Goal: Task Accomplishment & Management: Manage account settings

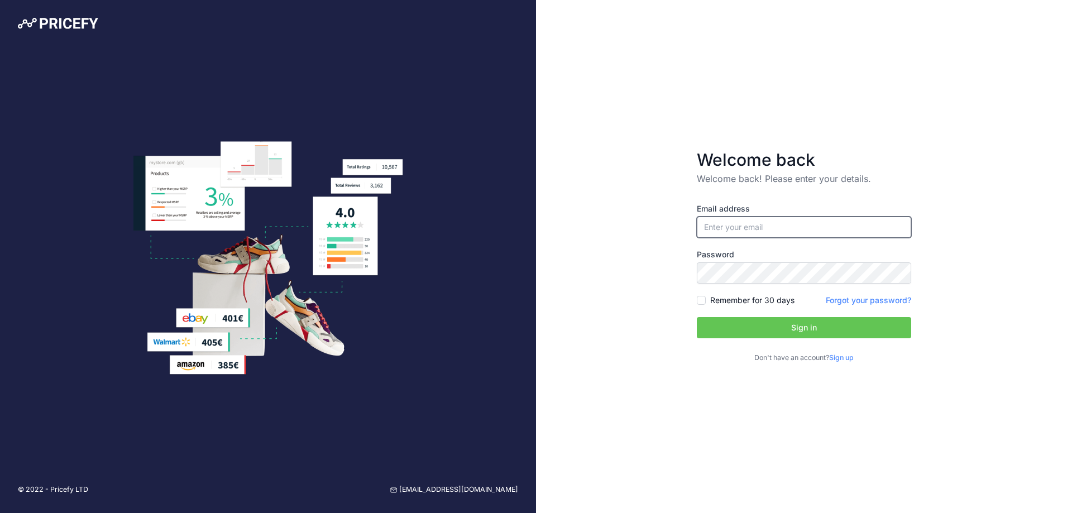
click at [749, 226] on input "email" at bounding box center [804, 227] width 214 height 21
click at [897, 226] on div at bounding box center [898, 226] width 17 height 17
type input "[EMAIL_ADDRESS][PERSON_NAME][DOMAIN_NAME]"
drag, startPoint x: 799, startPoint y: 329, endPoint x: 646, endPoint y: 309, distance: 154.9
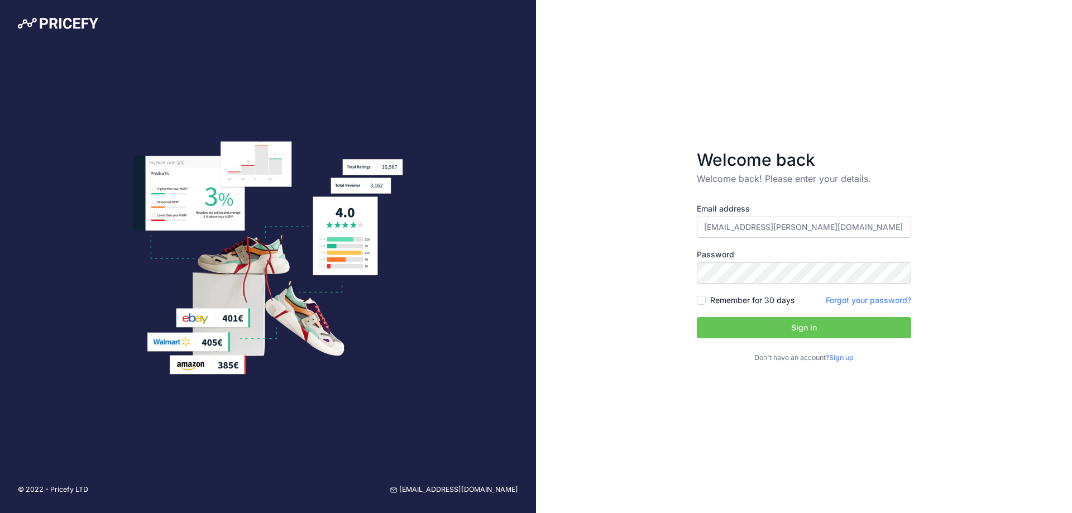
click at [640, 313] on div "Welcome back Welcome back! Please enter your details. Email address vinz.brunet…" at bounding box center [804, 256] width 536 height 513
click at [700, 301] on input "Remember for 30 days" at bounding box center [701, 300] width 9 height 9
checkbox input "true"
click at [736, 317] on div "Email address vinz.brunet@gmail.com Password Remember for 30 days Sign up" at bounding box center [804, 283] width 214 height 160
click at [780, 333] on button "Sign in" at bounding box center [804, 327] width 214 height 21
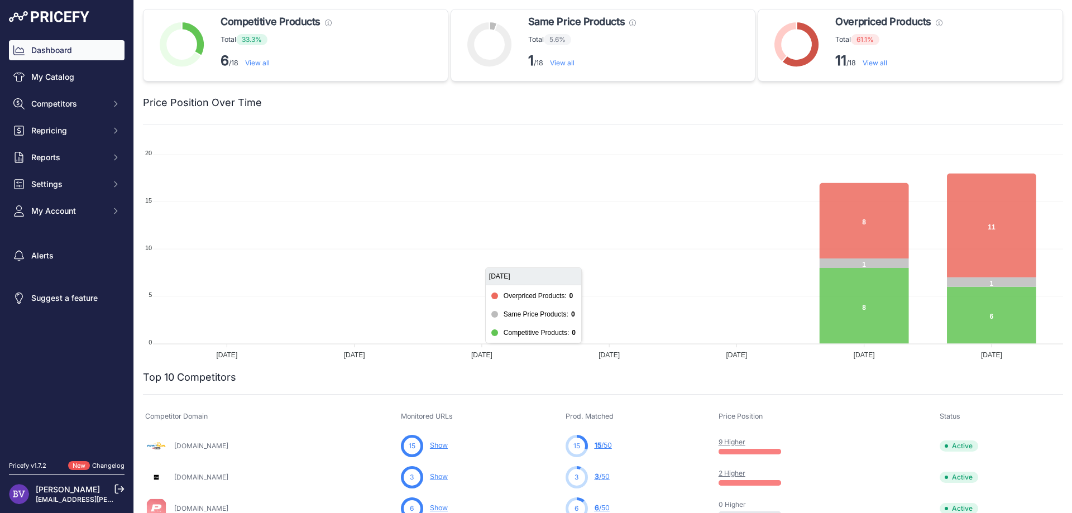
scroll to position [302, 0]
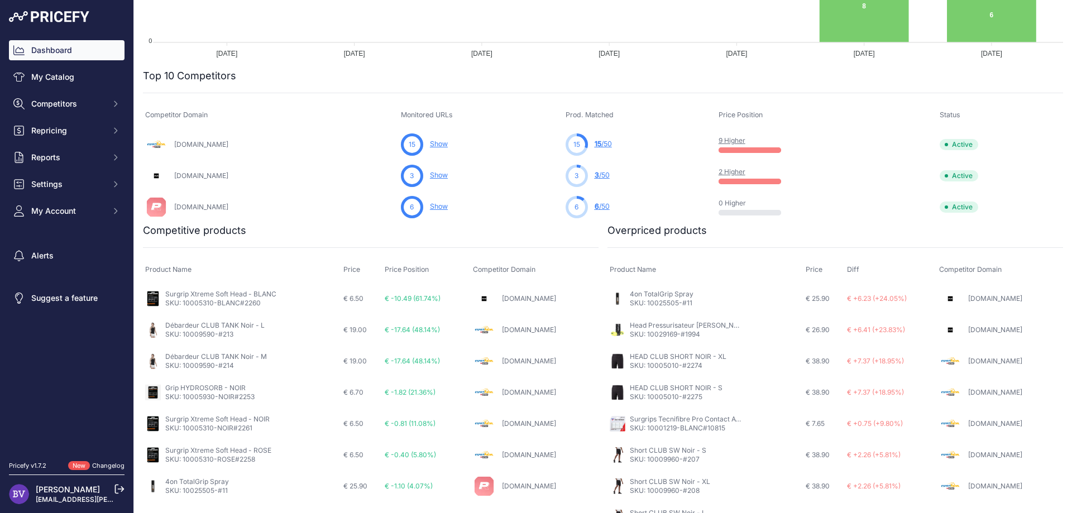
click at [448, 144] on link "Show" at bounding box center [439, 144] width 18 height 8
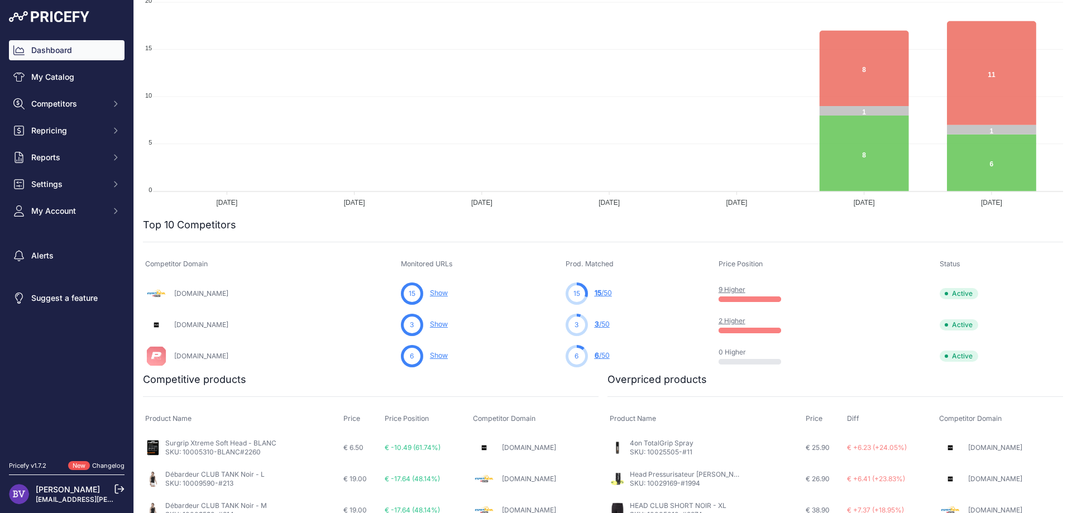
scroll to position [253, 0]
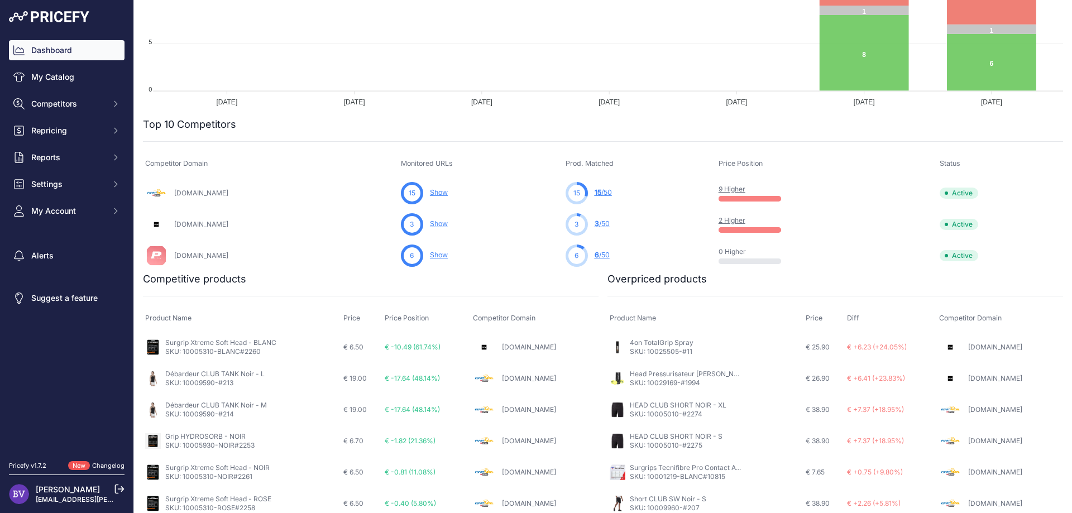
click at [678, 346] on link "4on TotalGrip Spray" at bounding box center [662, 343] width 64 height 8
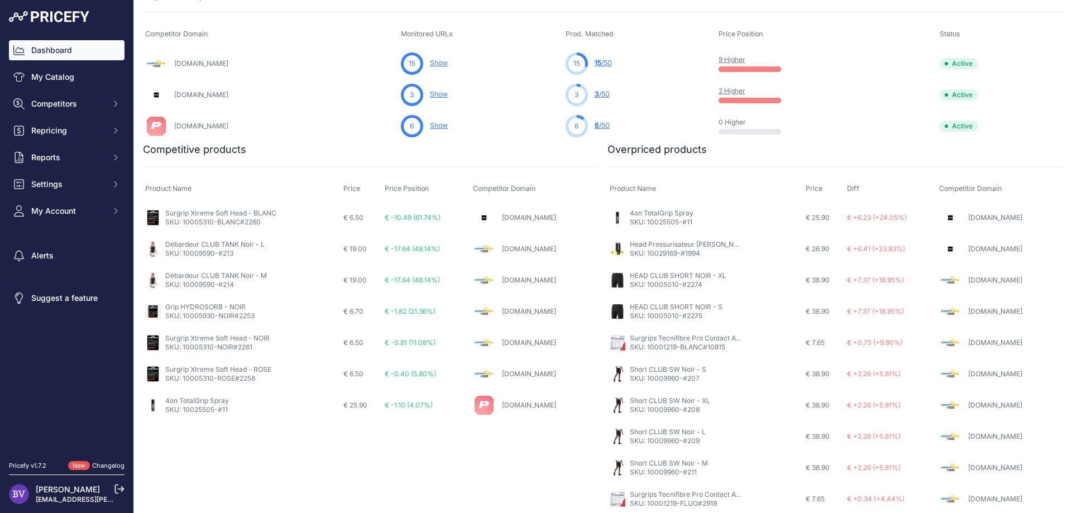
scroll to position [384, 0]
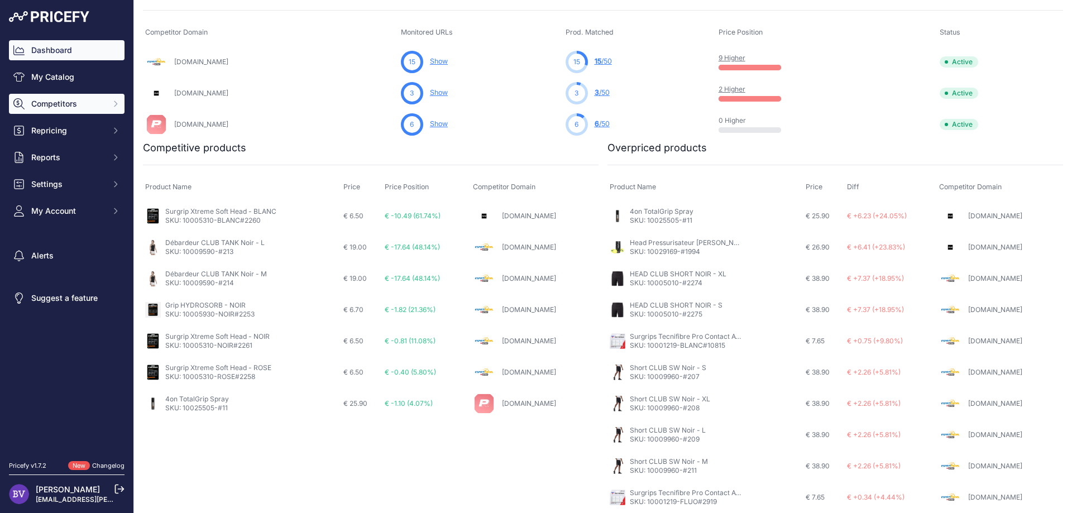
click at [51, 104] on span "Competitors" at bounding box center [67, 103] width 73 height 11
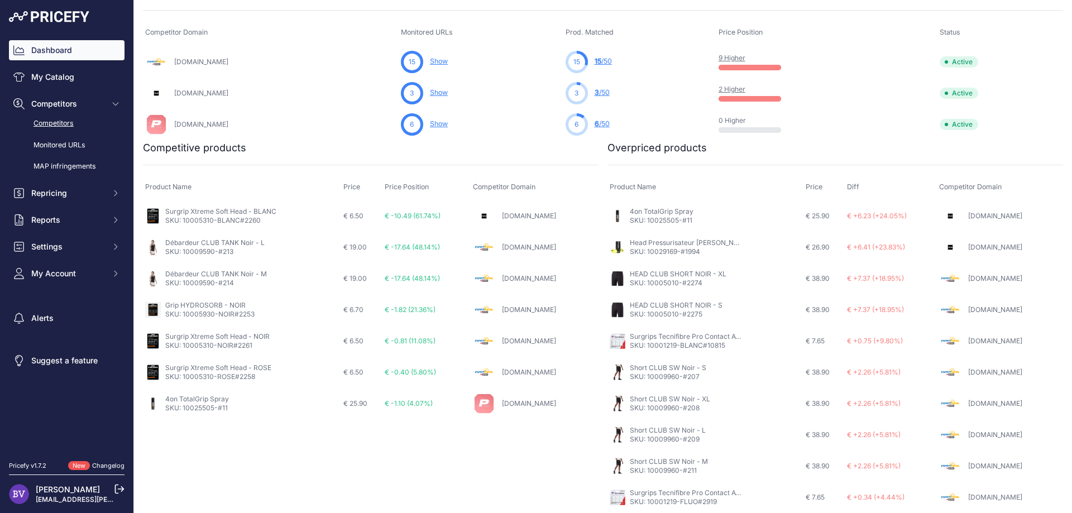
click at [53, 117] on link "Competitors" at bounding box center [67, 124] width 116 height 20
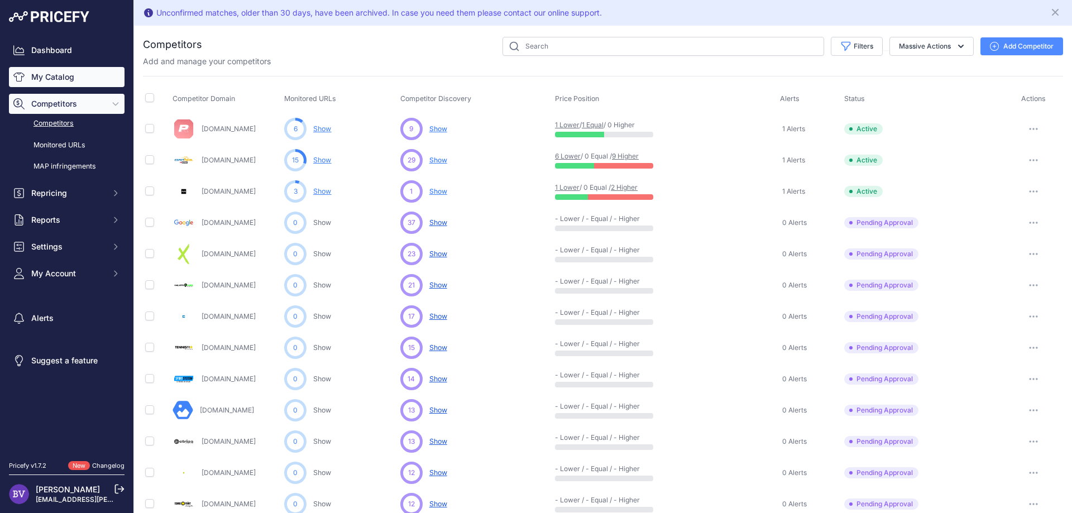
click at [60, 78] on link "My Catalog" at bounding box center [67, 77] width 116 height 20
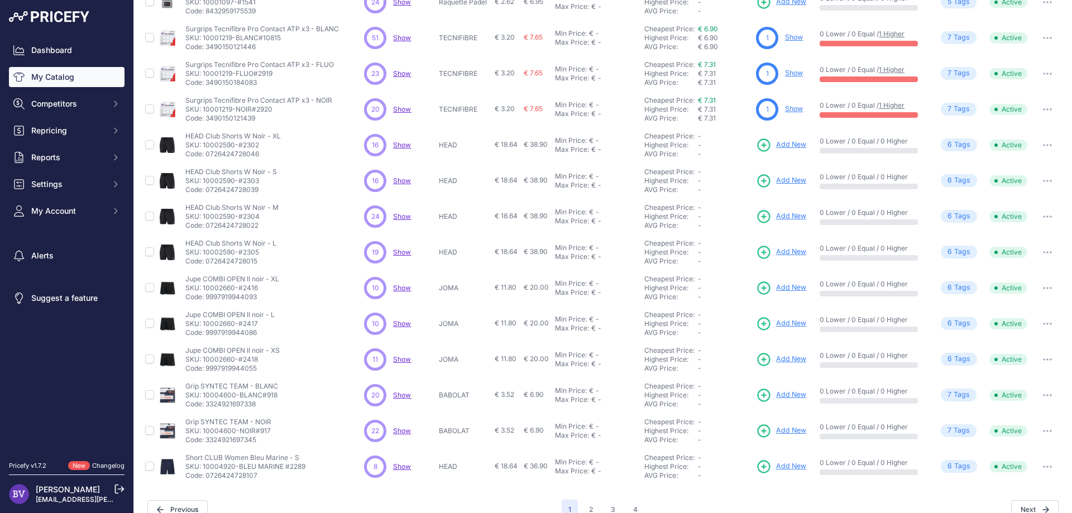
scroll to position [157, 0]
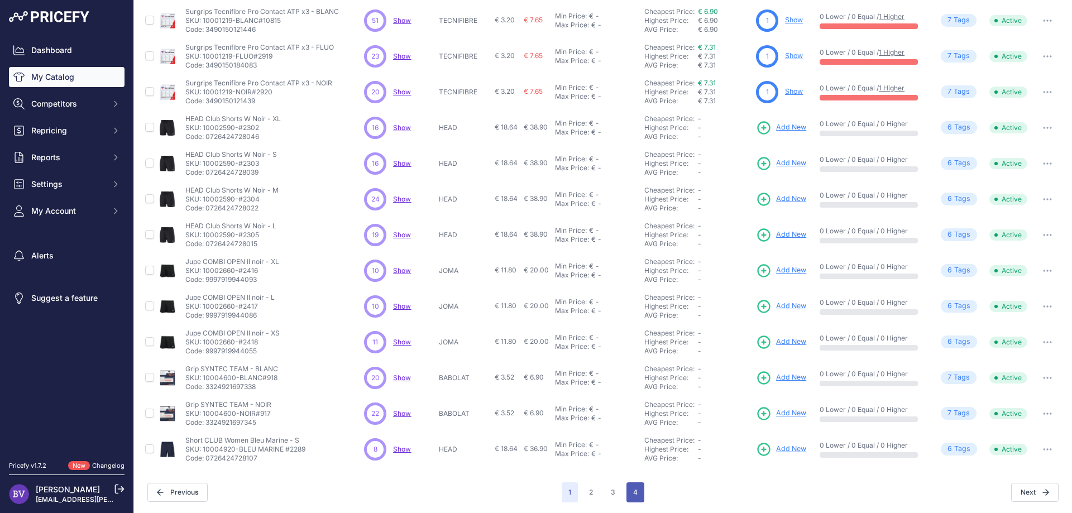
click at [635, 495] on button "4" at bounding box center [636, 493] width 18 height 20
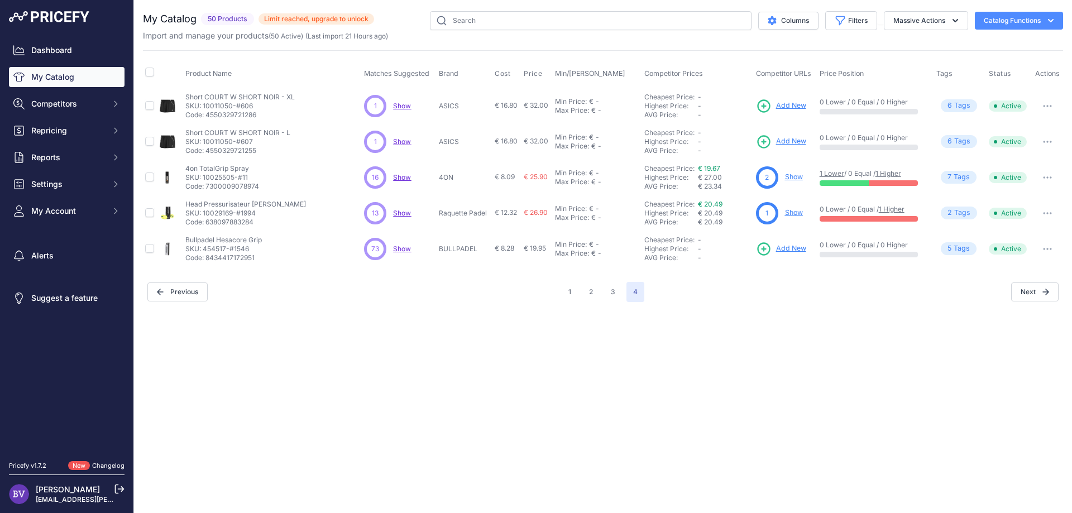
click at [796, 178] on link "Show" at bounding box center [794, 177] width 18 height 8
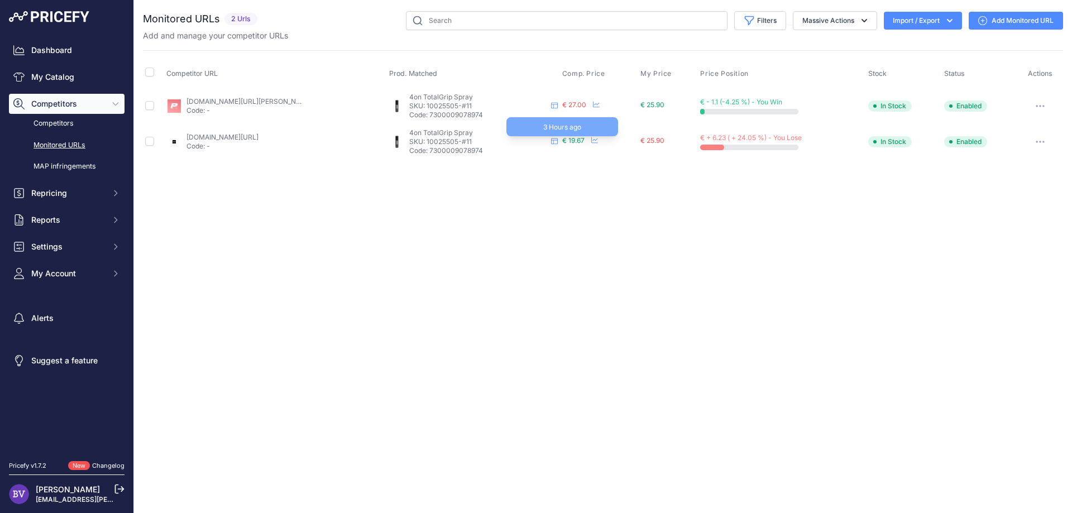
click at [575, 142] on span "€ 19.67" at bounding box center [573, 140] width 22 height 8
click at [259, 137] on link "tradeinn.com/smashinn/fr/4on-spray-adherence-totale-200ml/139698507/p?attributi…" at bounding box center [223, 137] width 72 height 8
click at [592, 141] on icon at bounding box center [595, 140] width 7 height 7
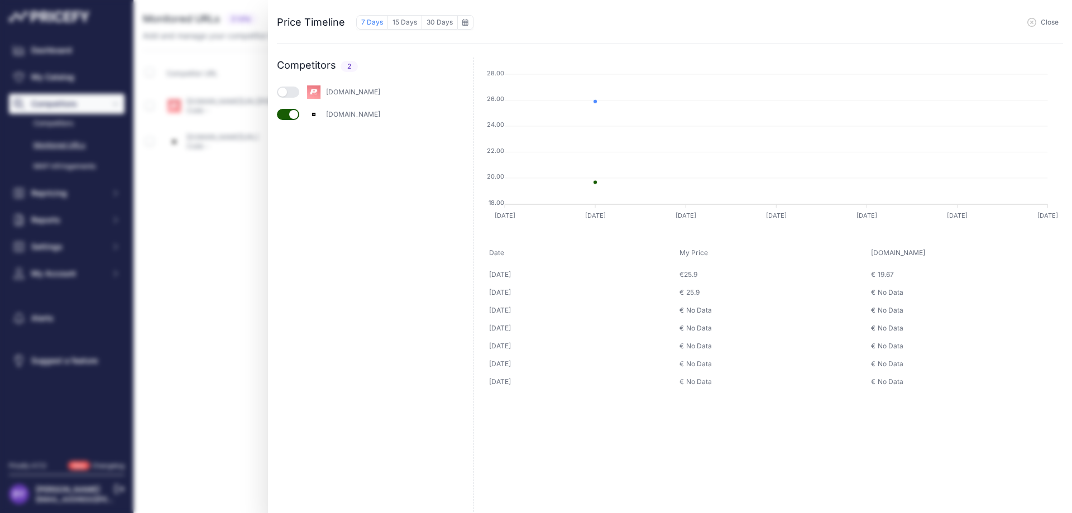
click at [886, 277] on div "19.67" at bounding box center [886, 274] width 16 height 9
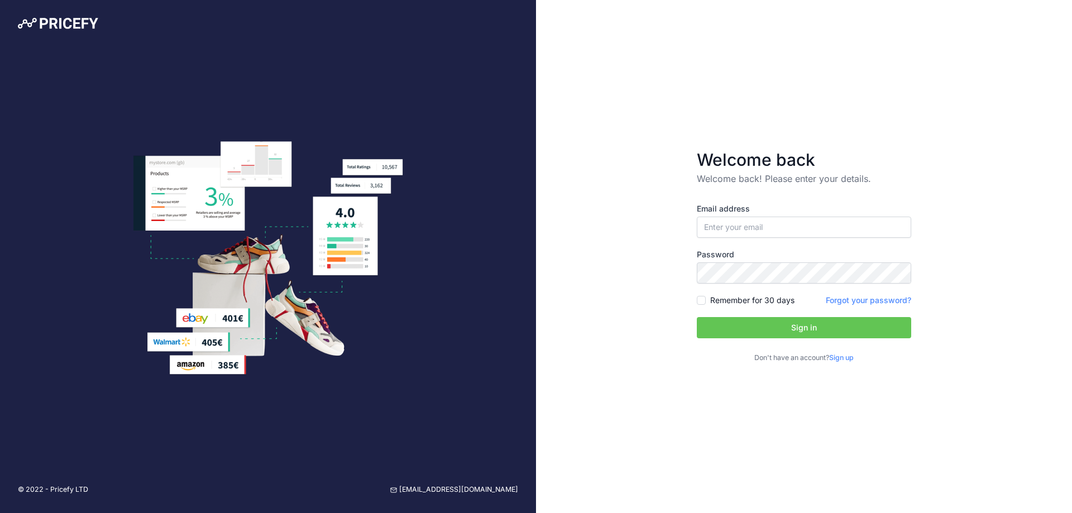
click at [896, 227] on div at bounding box center [898, 226] width 17 height 17
type input "[EMAIL_ADDRESS][PERSON_NAME][DOMAIN_NAME]"
click at [703, 301] on input "Remember for 30 days" at bounding box center [701, 300] width 9 height 9
checkbox input "true"
click at [728, 318] on button "Sign in" at bounding box center [804, 327] width 214 height 21
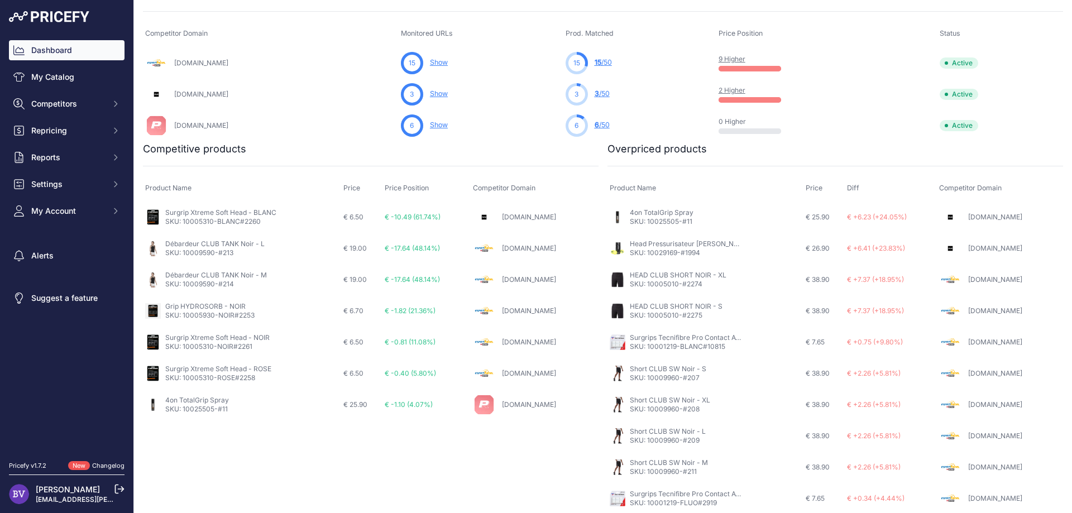
scroll to position [384, 0]
click at [865, 216] on span "€ +6.23 (+24.05%)" at bounding box center [877, 216] width 60 height 8
click at [969, 216] on link "[DOMAIN_NAME]" at bounding box center [996, 216] width 54 height 8
click at [43, 74] on link "My Catalog" at bounding box center [67, 77] width 116 height 20
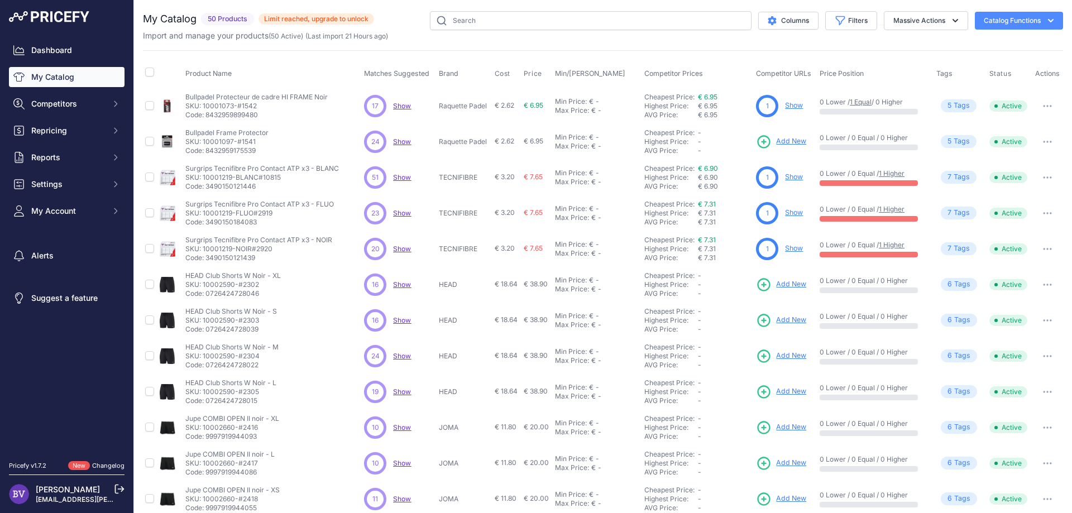
scroll to position [157, 0]
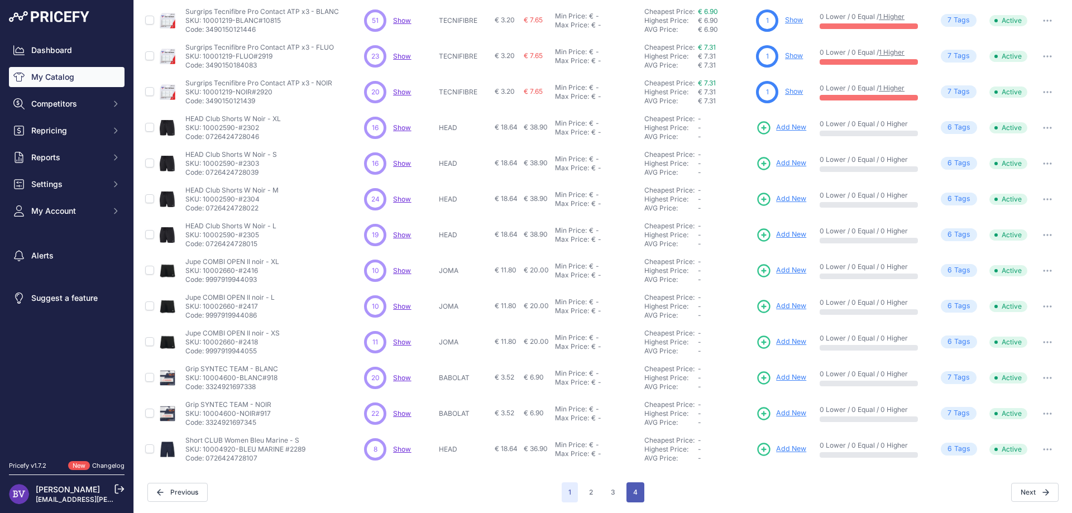
click at [638, 498] on button "4" at bounding box center [636, 493] width 18 height 20
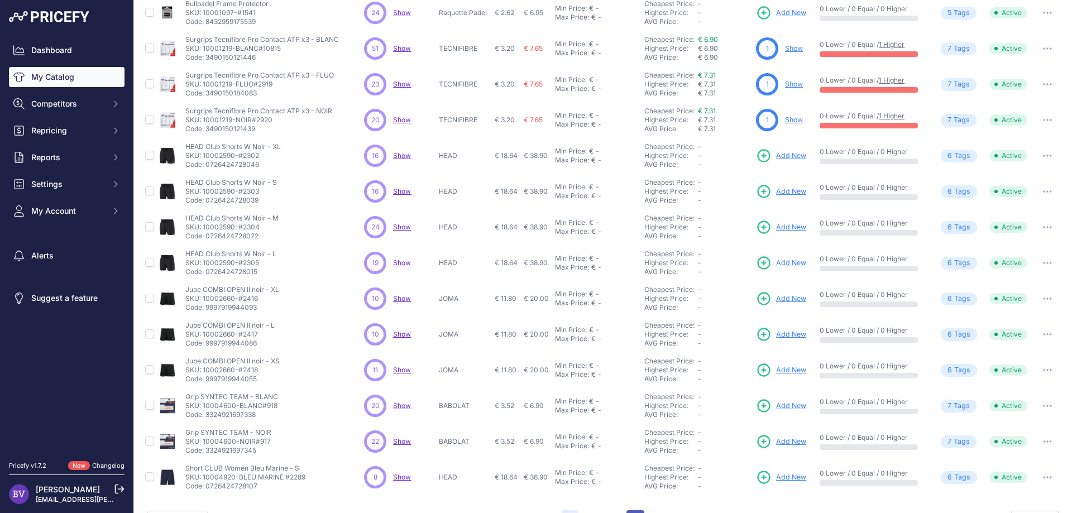
scroll to position [185, 0]
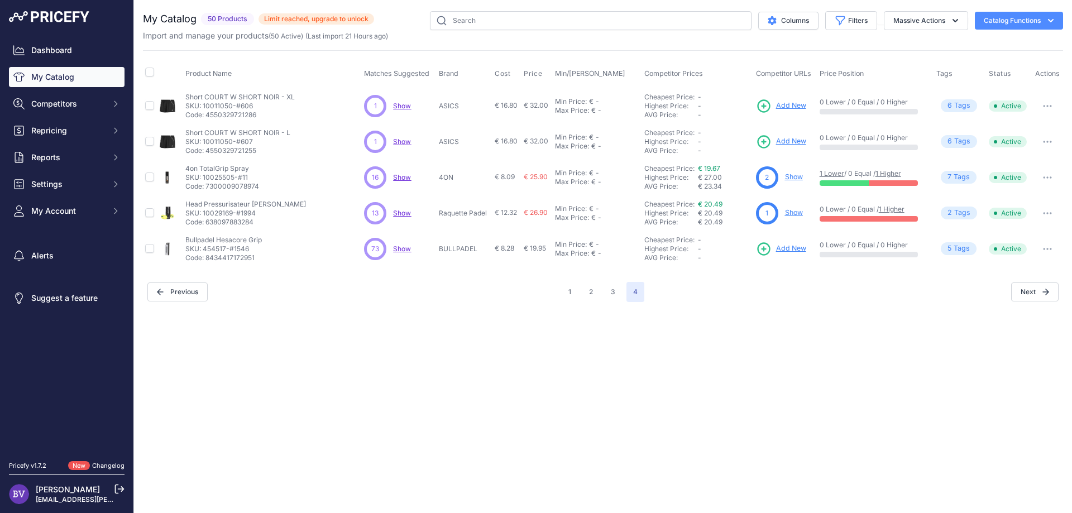
click at [798, 179] on link "Show" at bounding box center [794, 177] width 18 height 8
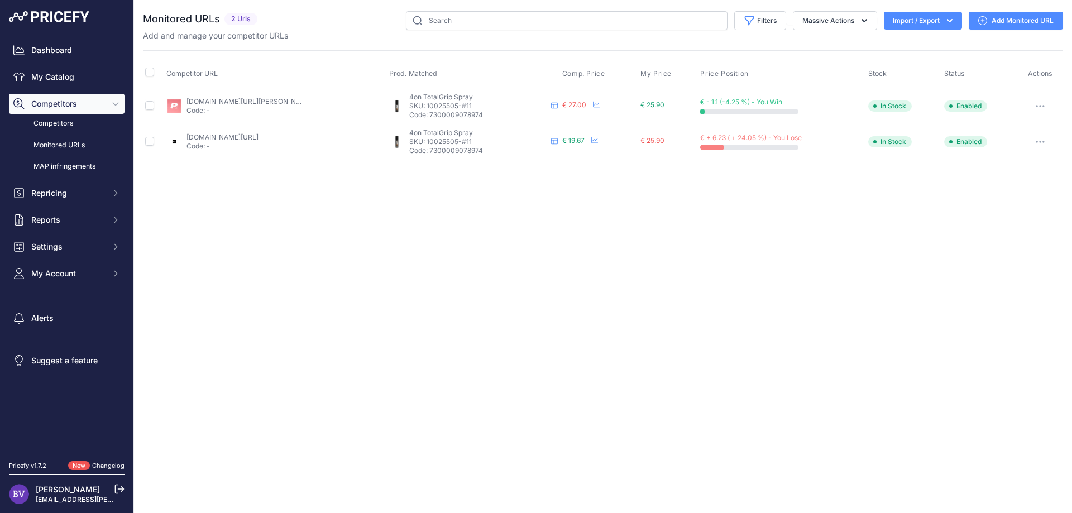
click at [1035, 138] on button "button" at bounding box center [1040, 142] width 22 height 16
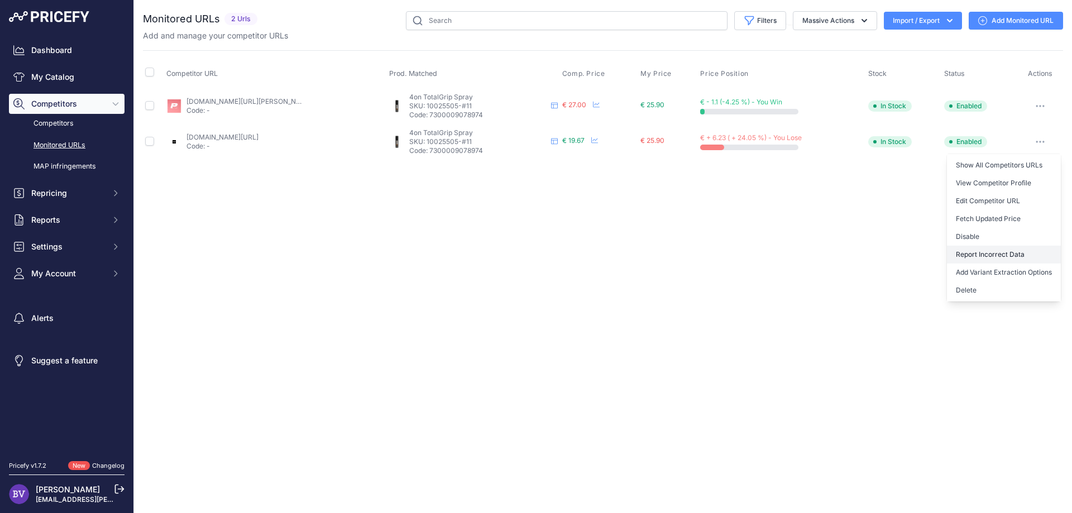
click at [1019, 246] on button "Report Incorrect Data" at bounding box center [1004, 255] width 114 height 18
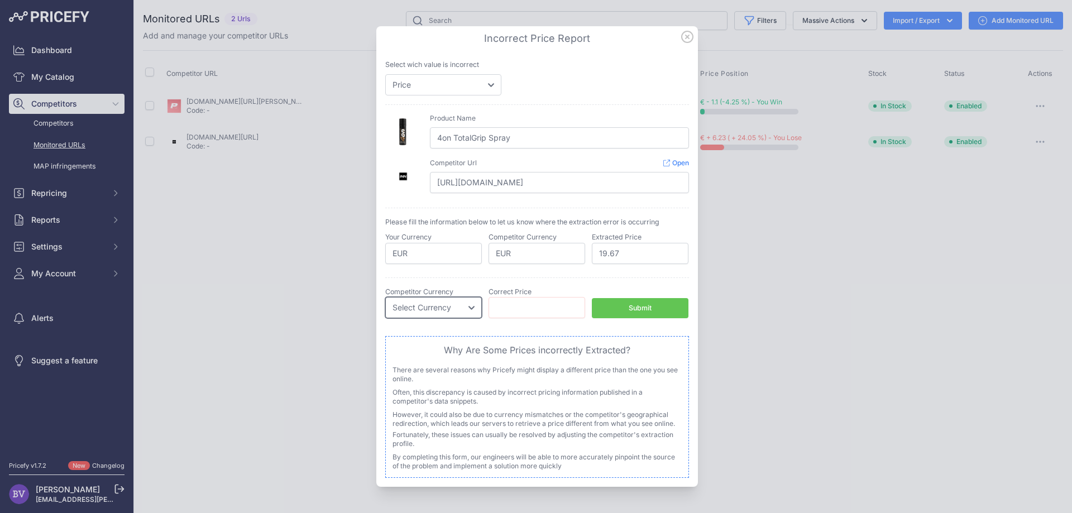
click at [385, 297] on select "Select Currency EUR CAD CNY JPY PLN" at bounding box center [433, 307] width 97 height 21
click option "EGP" at bounding box center [0, 0] width 0 height 0
click at [332, 335] on div at bounding box center [536, 256] width 1072 height 513
click at [385, 297] on select "Select Currency EUR CAD CNY JPY PLN" at bounding box center [433, 307] width 97 height 21
select select "EUR"
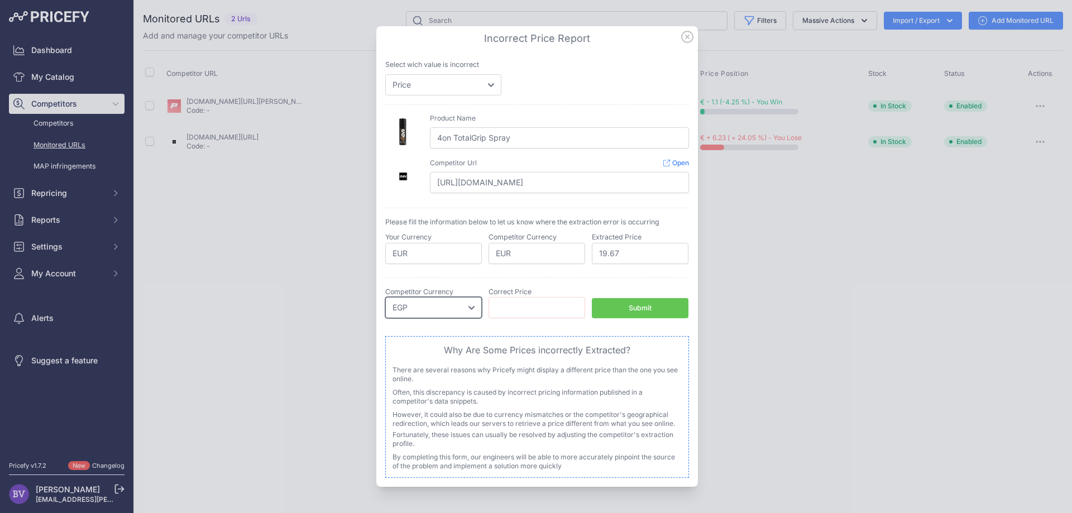
click option "EUR" at bounding box center [0, 0] width 0 height 0
click at [528, 310] on input "number" at bounding box center [537, 307] width 97 height 21
type input "20.49"
click at [652, 307] on div "Submit" at bounding box center [640, 308] width 23 height 11
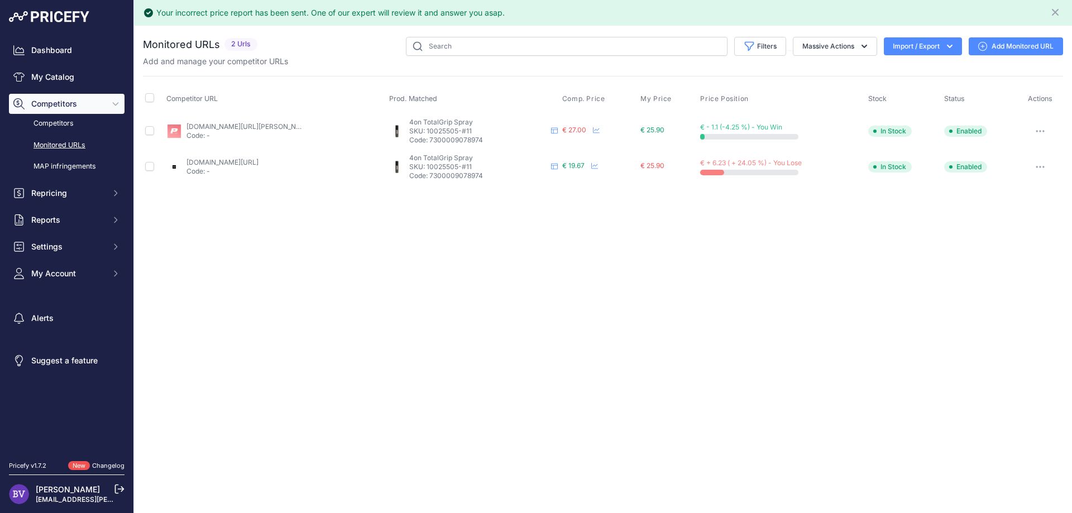
click at [1043, 166] on icon "button" at bounding box center [1043, 166] width 1 height 1
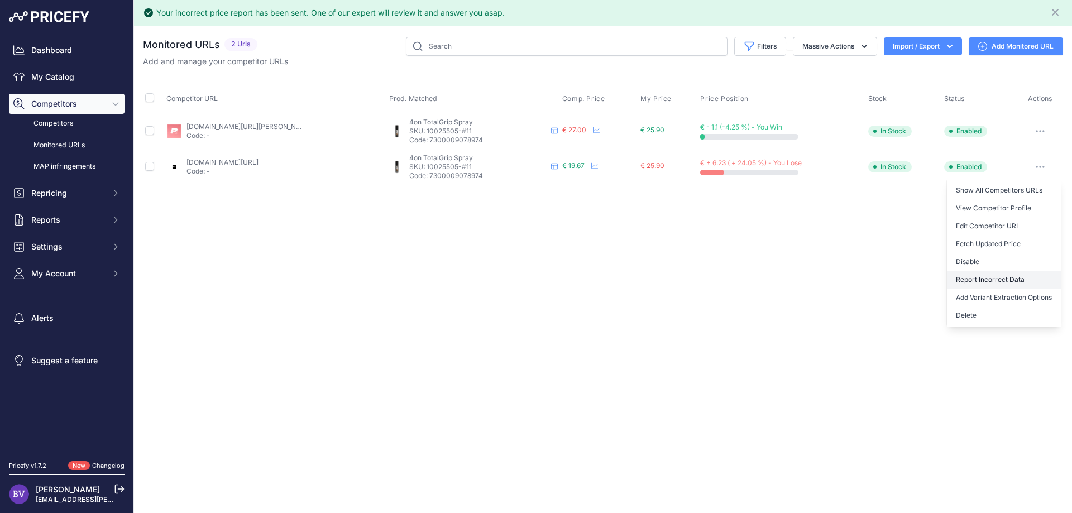
click at [989, 277] on button "Report Incorrect Data" at bounding box center [1004, 280] width 114 height 18
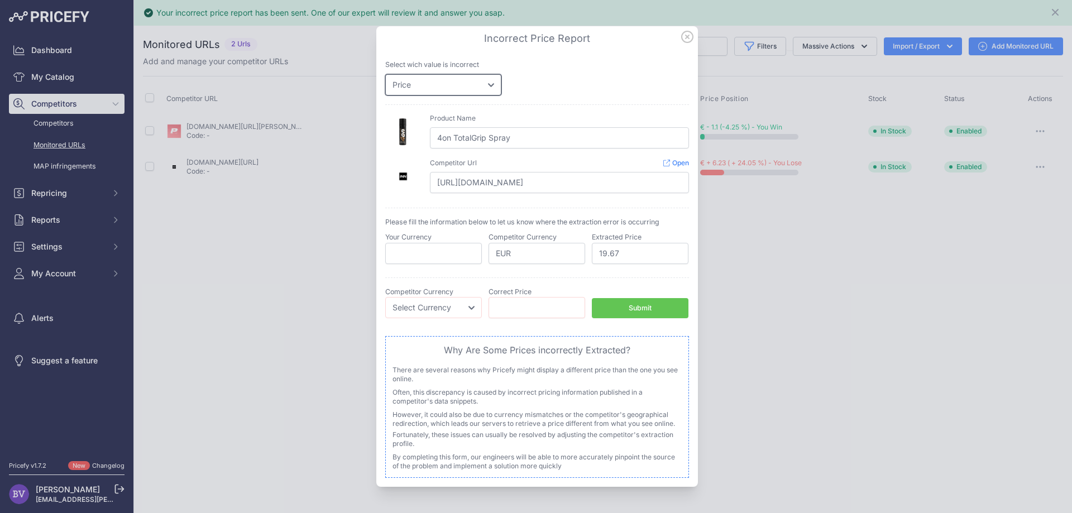
click at [385, 74] on select "Price Stock" at bounding box center [443, 84] width 116 height 21
click at [572, 88] on div "Select wich value is incorrect Price Stock" at bounding box center [537, 78] width 304 height 36
click at [692, 35] on icon at bounding box center [687, 37] width 12 height 12
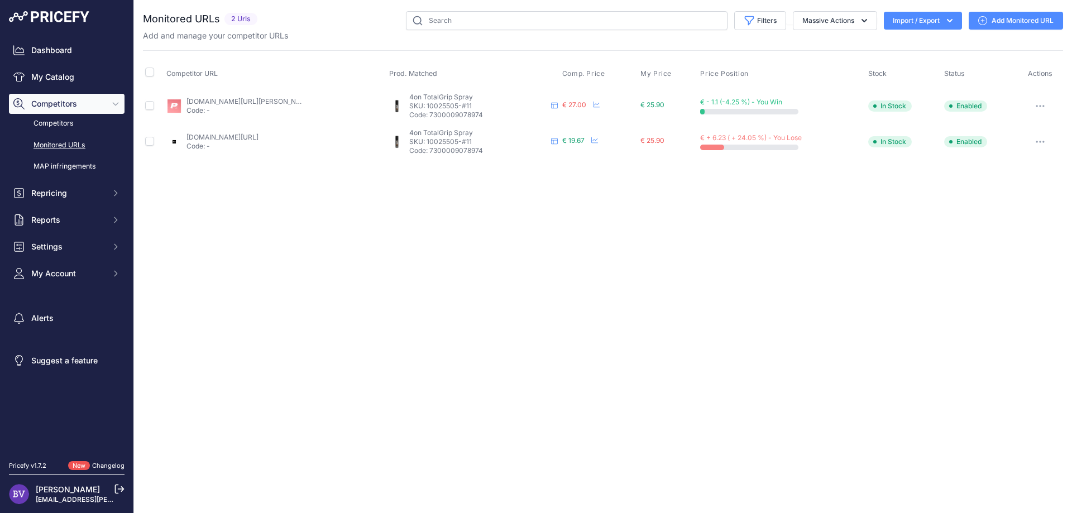
click at [109, 466] on link "Changelog" at bounding box center [108, 466] width 32 height 8
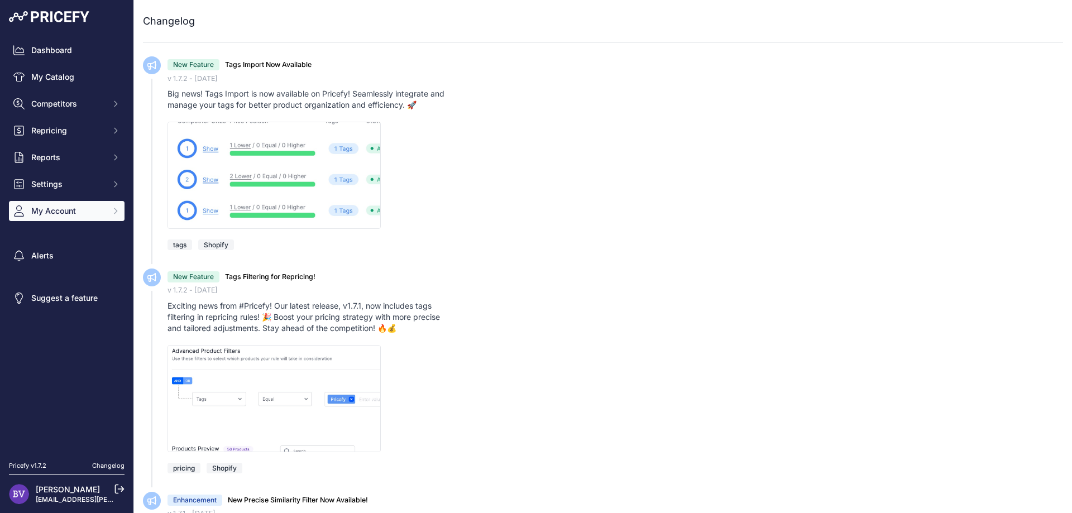
click at [80, 204] on button "My Account" at bounding box center [67, 211] width 116 height 20
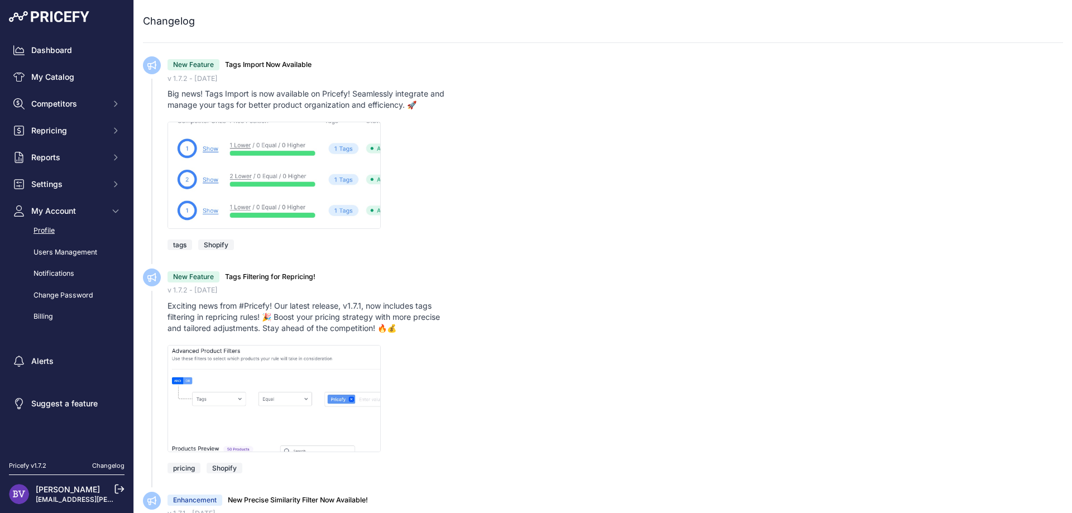
click at [85, 225] on link "Profile" at bounding box center [67, 231] width 116 height 20
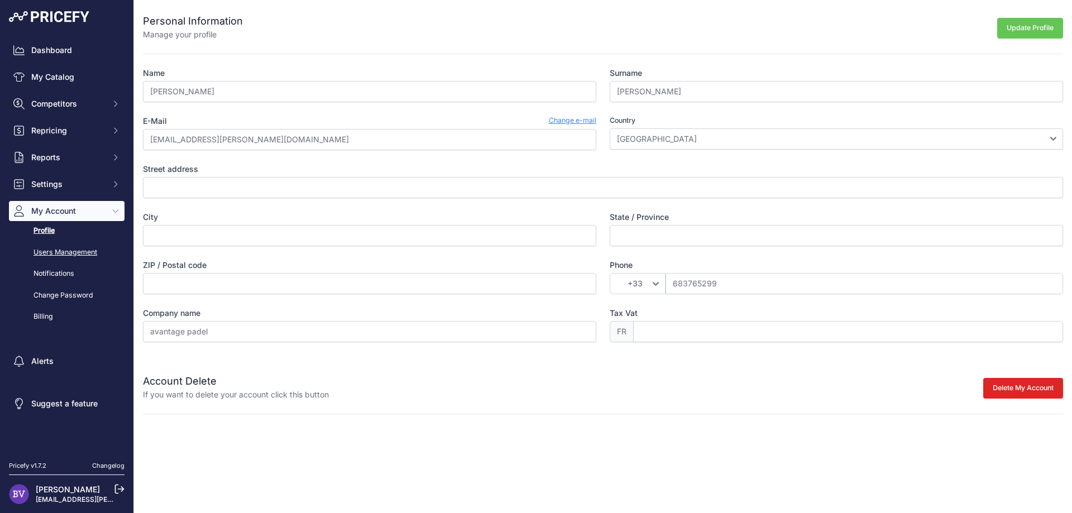
click at [68, 256] on link "Users Management" at bounding box center [67, 253] width 116 height 20
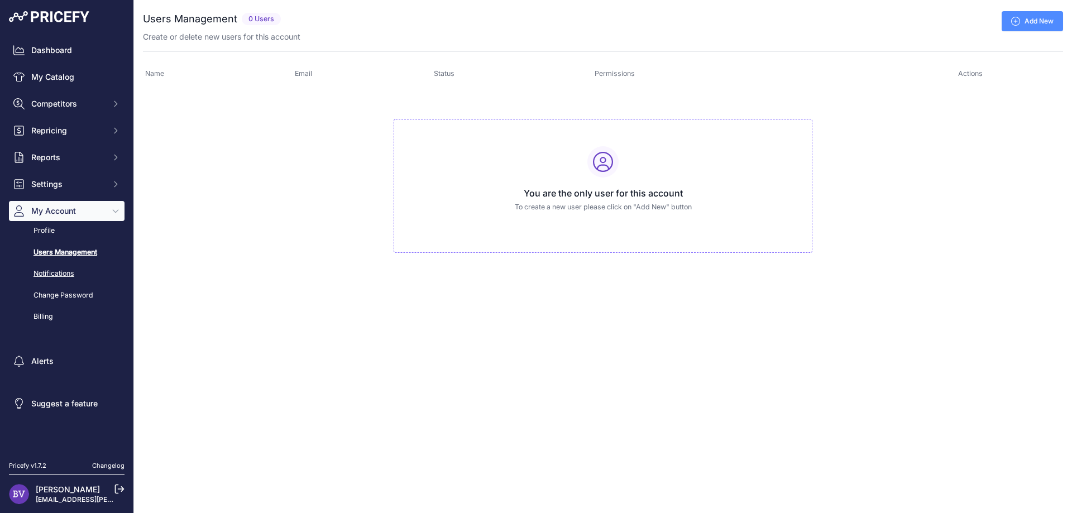
click at [50, 274] on link "Notifications" at bounding box center [67, 274] width 116 height 20
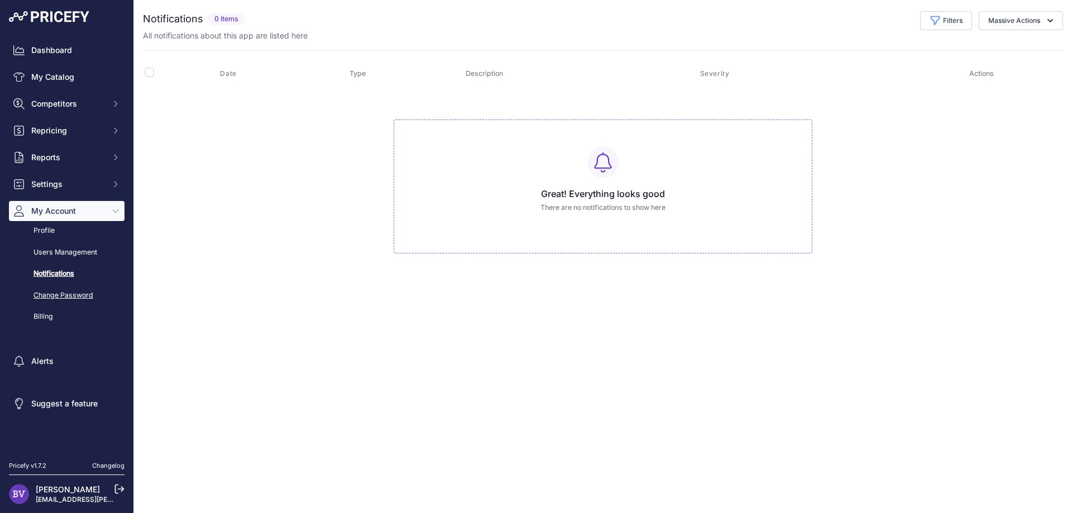
click at [51, 294] on link "Change Password" at bounding box center [67, 296] width 116 height 20
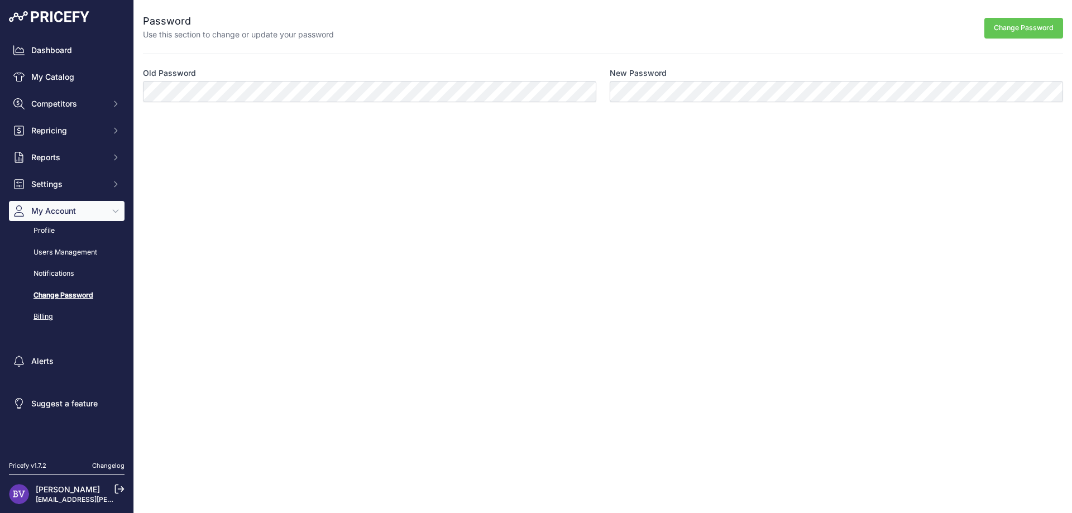
click at [44, 313] on link "Billing" at bounding box center [67, 317] width 116 height 20
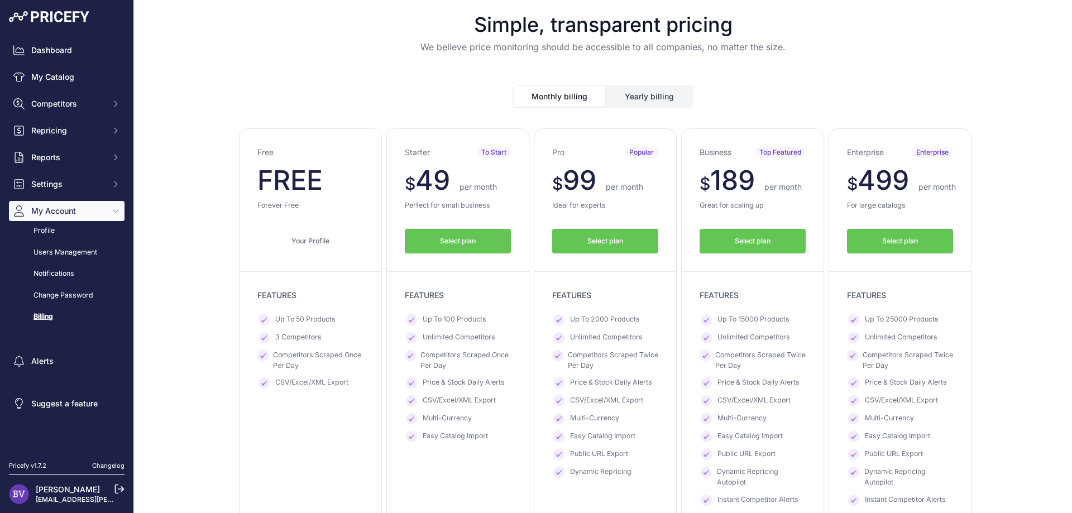
click at [603, 241] on span "Select plan" at bounding box center [606, 241] width 36 height 11
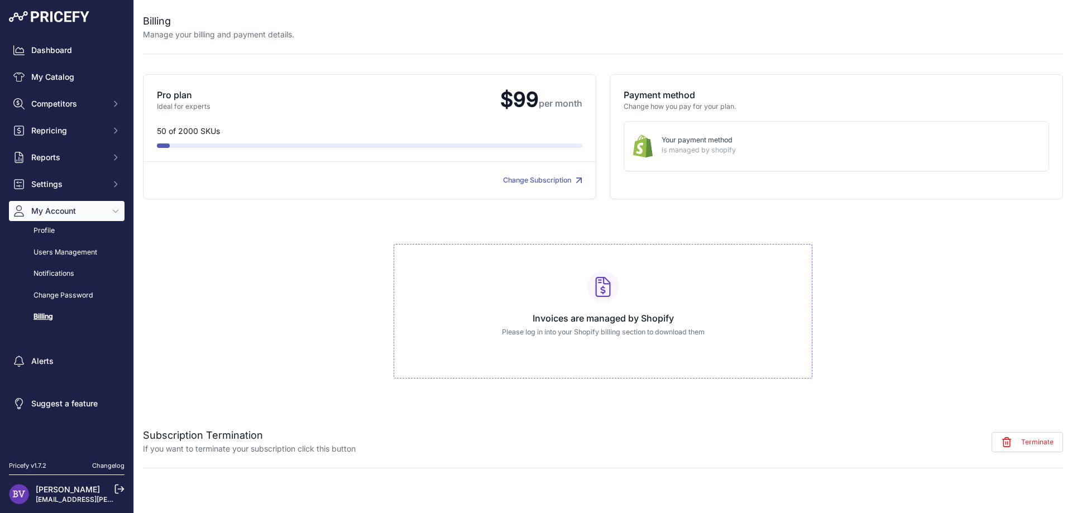
click at [334, 266] on div "Invoices are managed by Shopify Please log in into your Shopify billing section…" at bounding box center [603, 306] width 921 height 215
click at [58, 78] on link "My Catalog" at bounding box center [67, 77] width 116 height 20
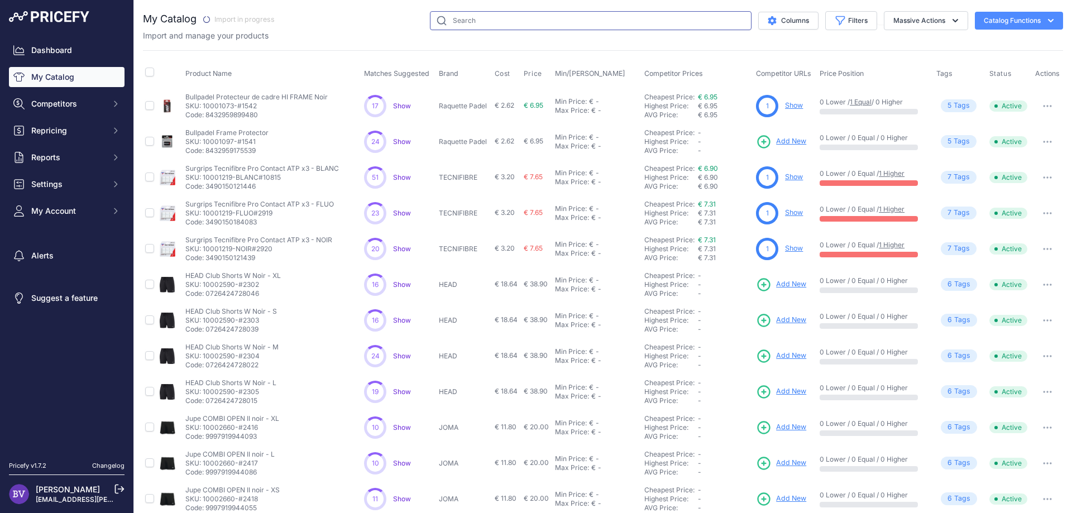
click at [518, 22] on input "text" at bounding box center [591, 20] width 322 height 19
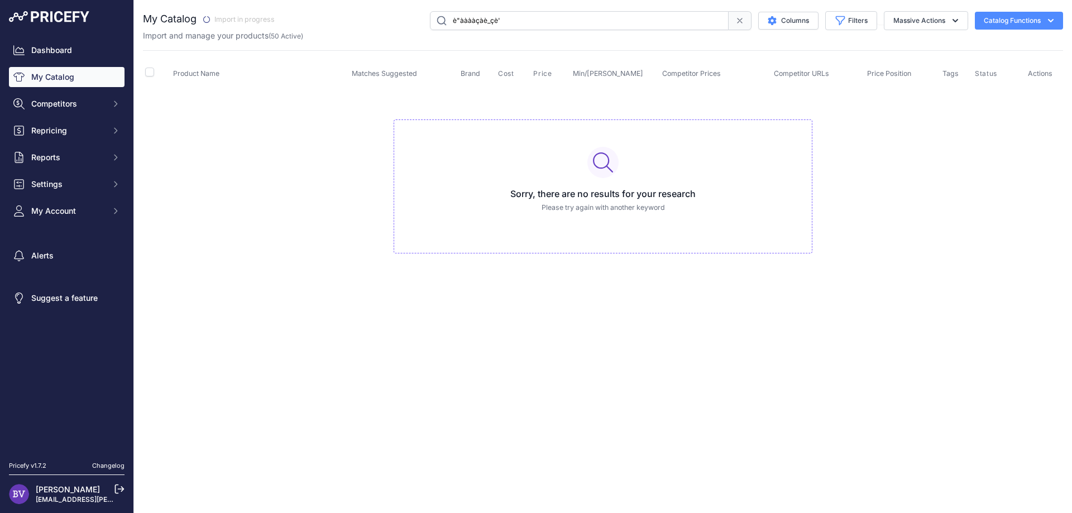
drag, startPoint x: 529, startPoint y: 20, endPoint x: 322, endPoint y: 9, distance: 207.5
click at [430, 11] on input "è"ààààçàè_çè'" at bounding box center [579, 20] width 299 height 19
type input "7300009078974"
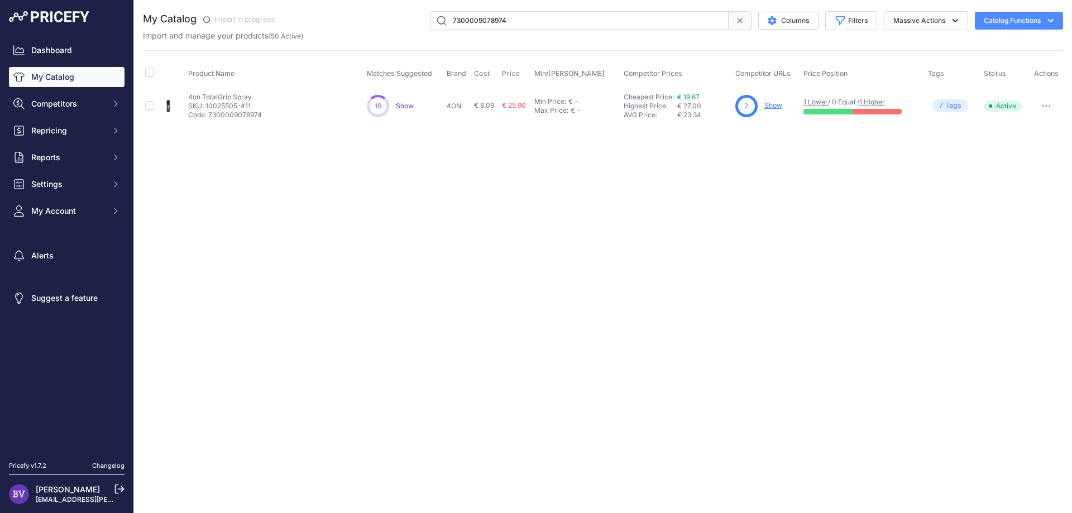
drag, startPoint x: 514, startPoint y: 20, endPoint x: 360, endPoint y: 36, distance: 154.5
click at [430, 30] on input "7300009078974" at bounding box center [579, 20] width 299 height 19
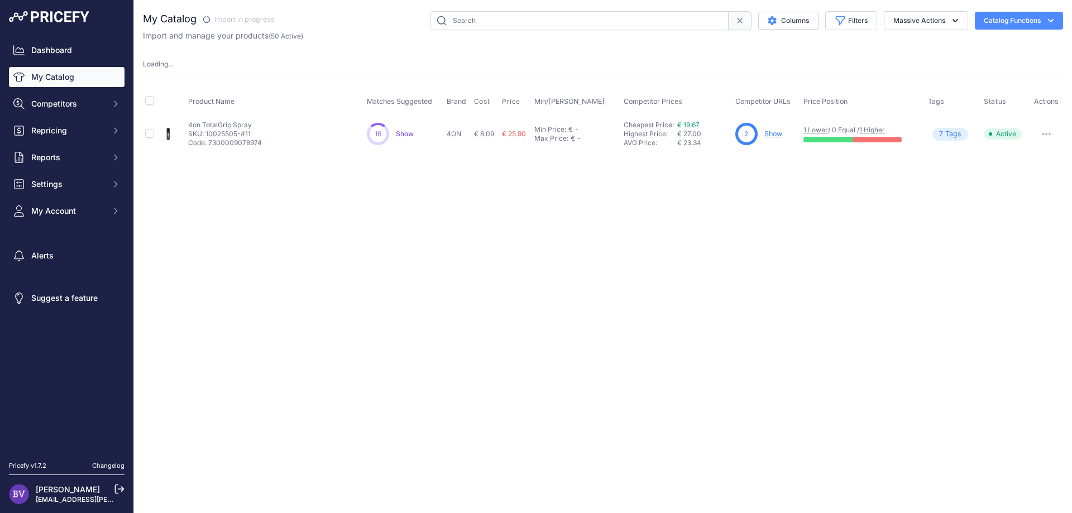
click at [58, 82] on link "My Catalog" at bounding box center [67, 77] width 116 height 20
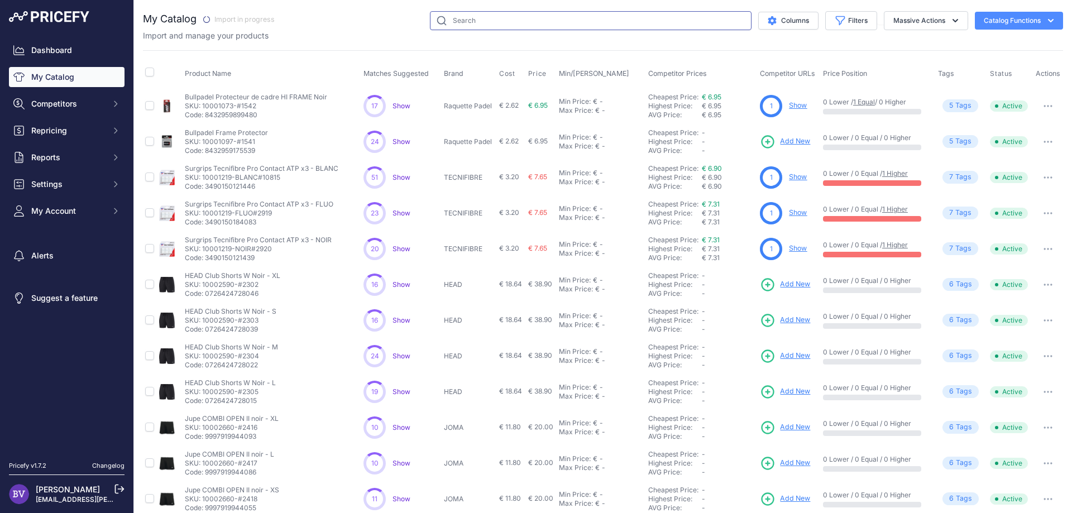
click at [468, 15] on input "text" at bounding box center [591, 20] width 322 height 19
type input "7300009078974"
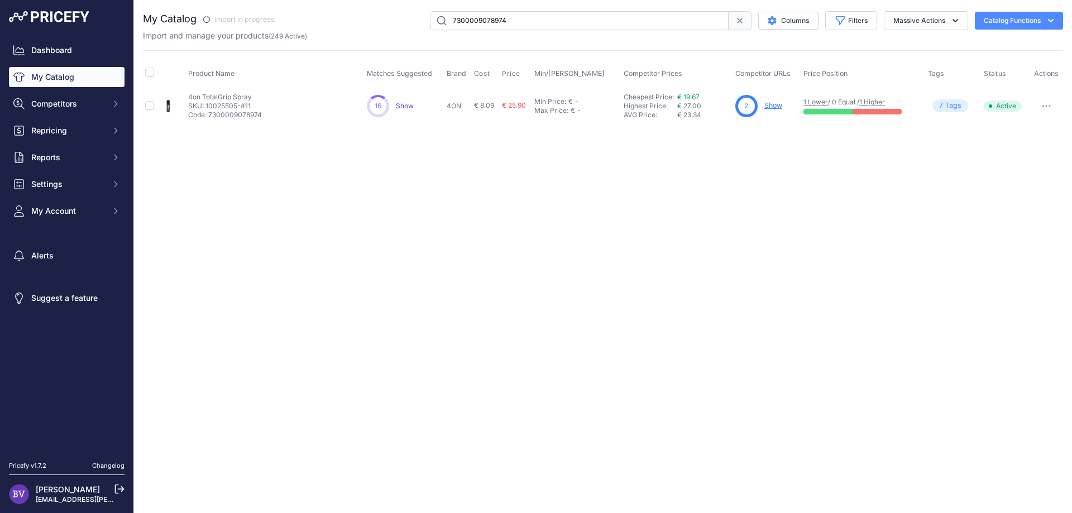
click at [775, 106] on link "Show" at bounding box center [774, 105] width 18 height 8
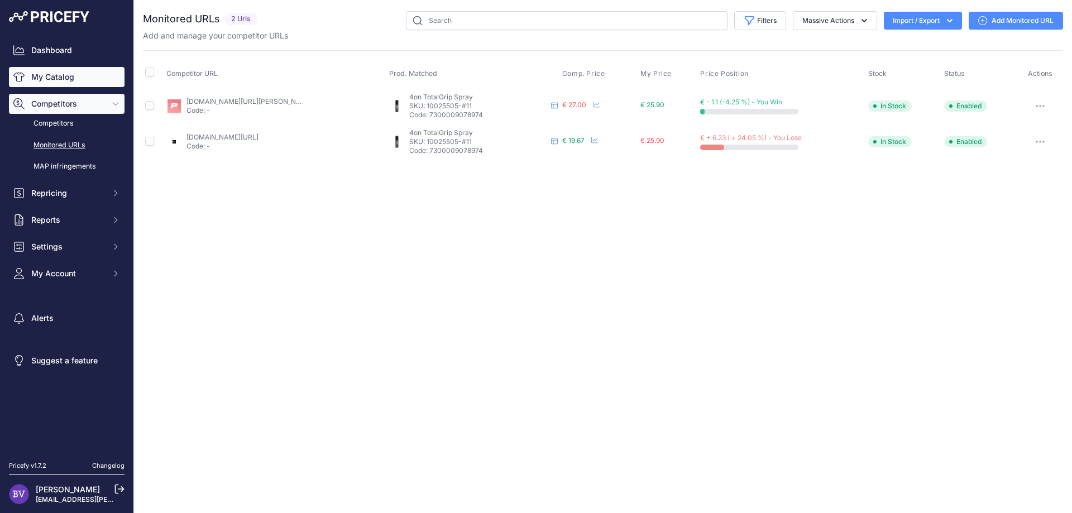
click at [39, 71] on link "My Catalog" at bounding box center [67, 77] width 116 height 20
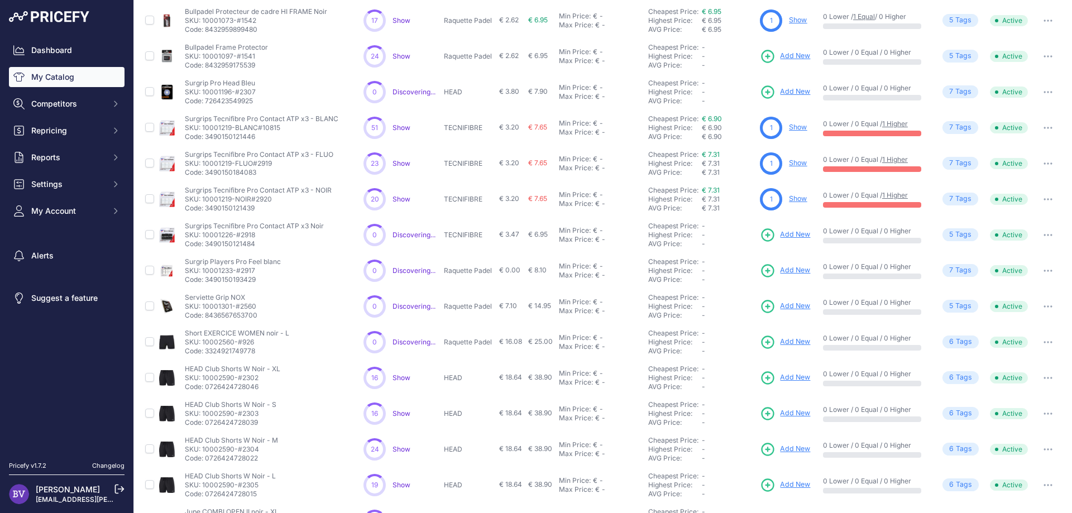
scroll to position [157, 0]
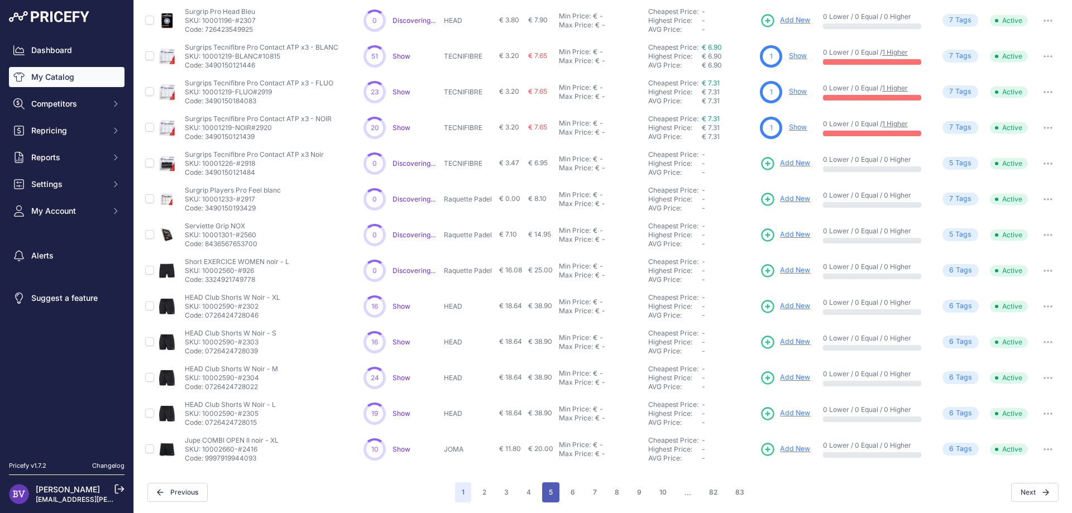
click at [555, 492] on button "5" at bounding box center [550, 493] width 17 height 20
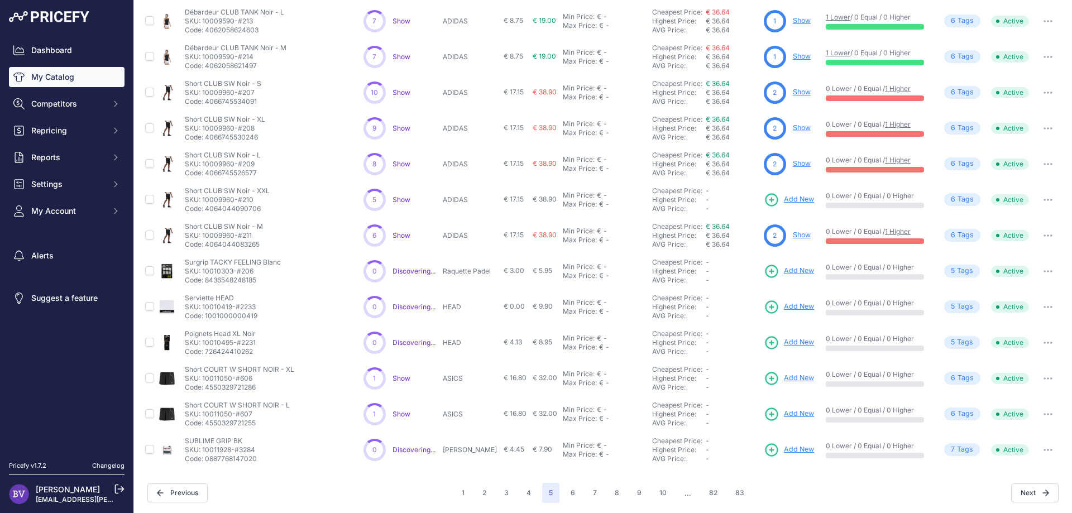
scroll to position [157, 0]
click at [622, 494] on button "8" at bounding box center [617, 493] width 18 height 20
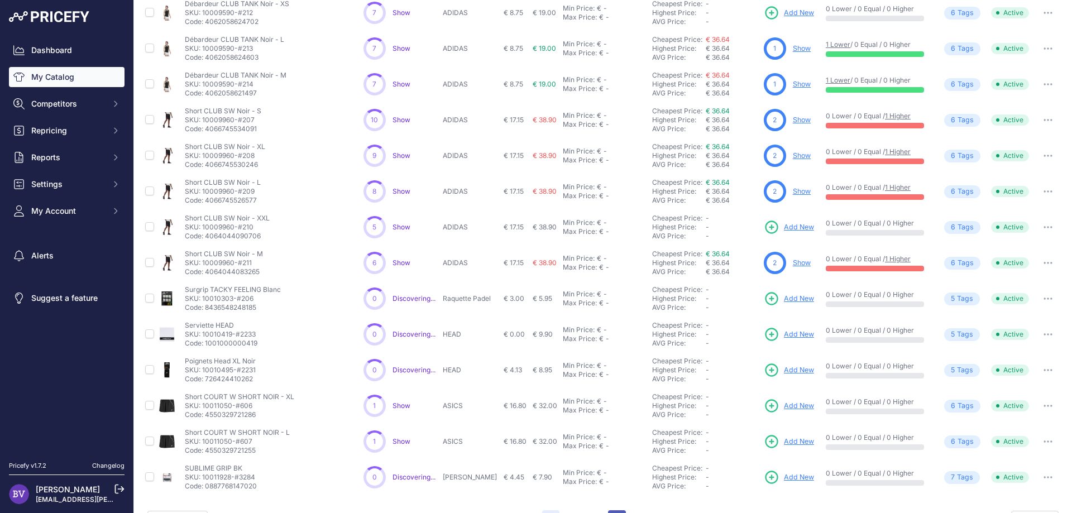
scroll to position [185, 0]
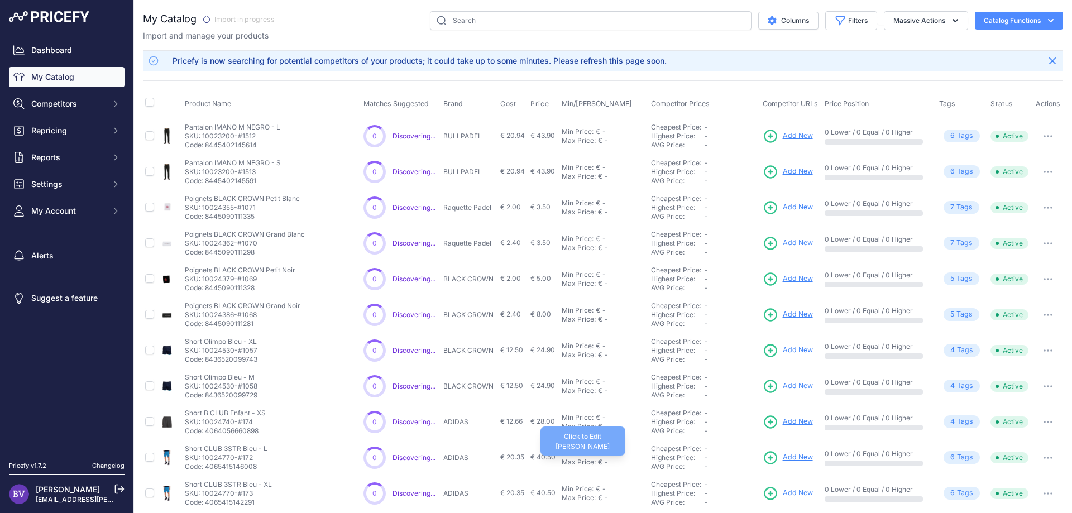
scroll to position [187, 0]
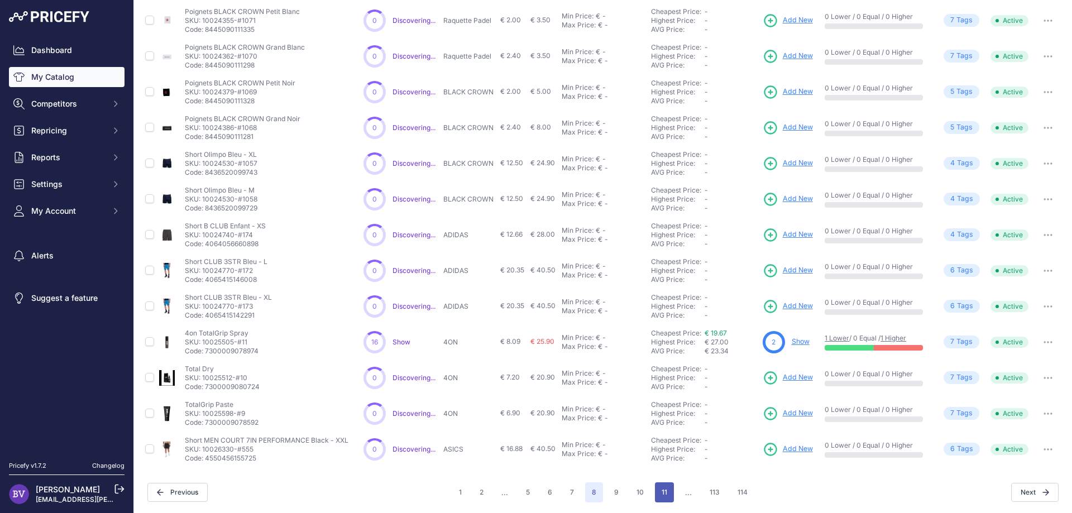
click at [668, 493] on button "11" at bounding box center [664, 493] width 19 height 20
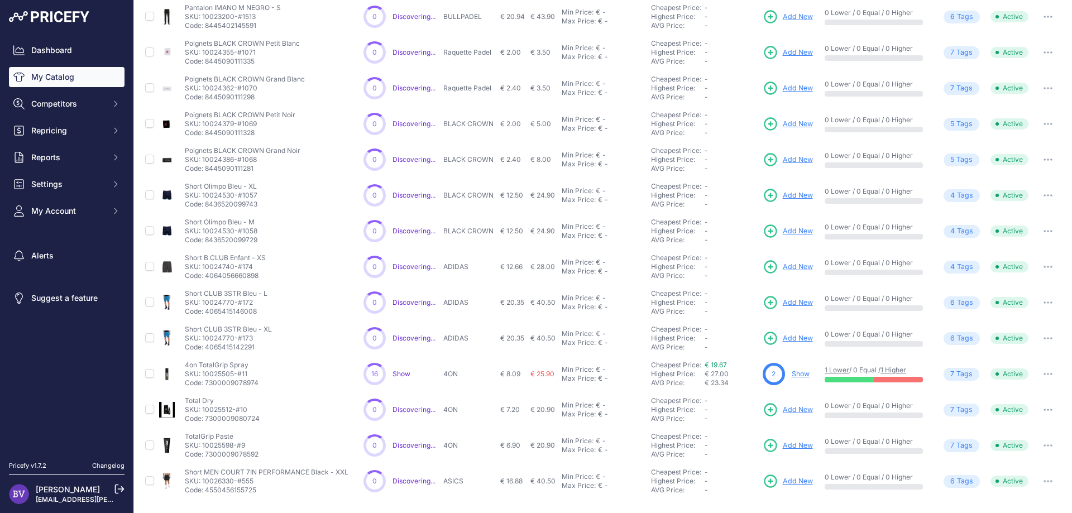
scroll to position [218, 0]
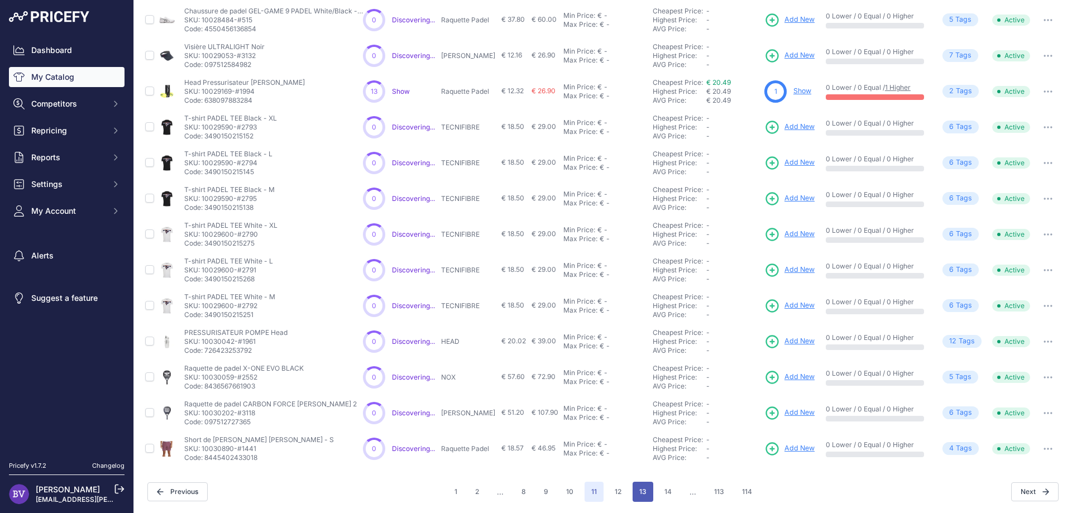
scroll to position [187, 0]
click at [641, 490] on button "13" at bounding box center [643, 493] width 21 height 20
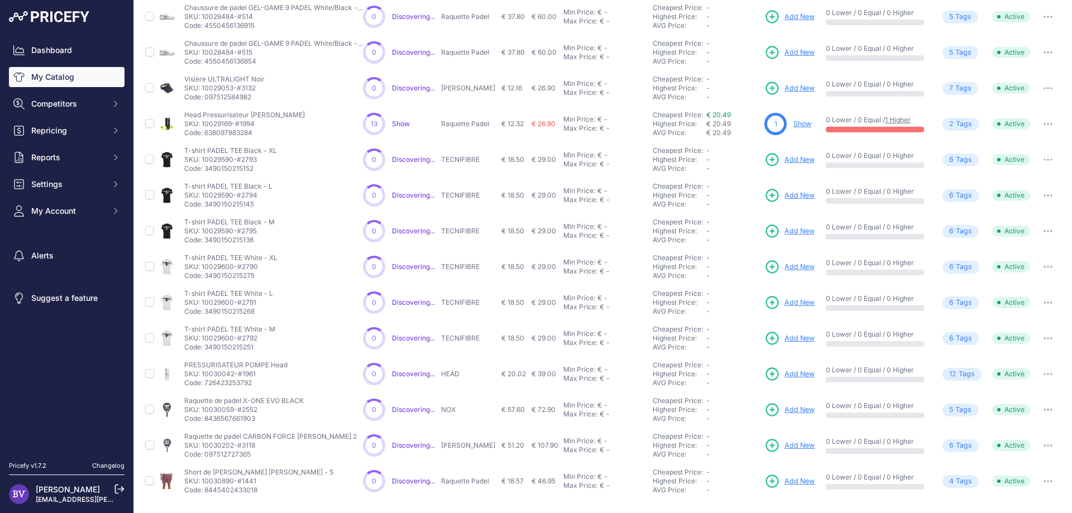
scroll to position [218, 0]
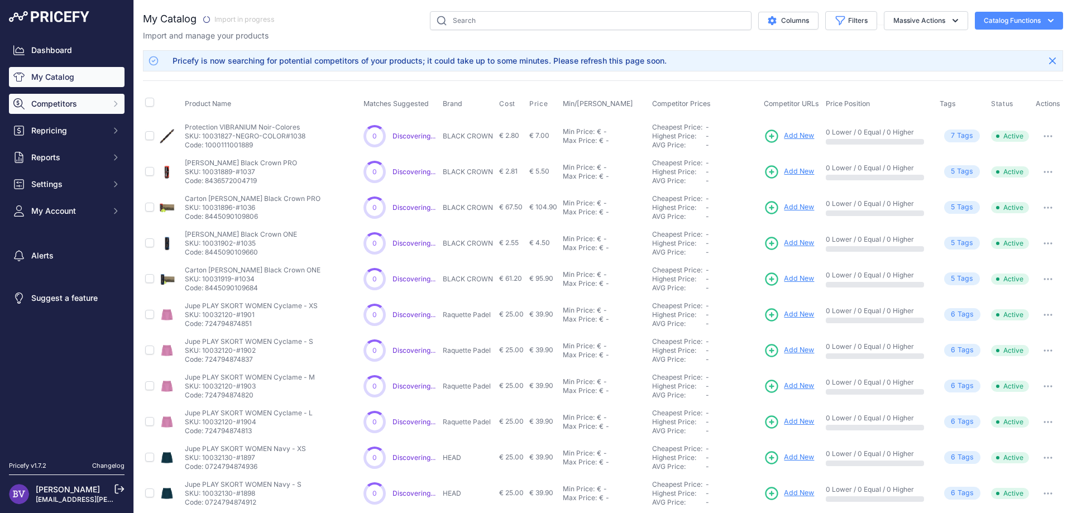
click at [112, 105] on icon "Sidebar" at bounding box center [115, 103] width 9 height 9
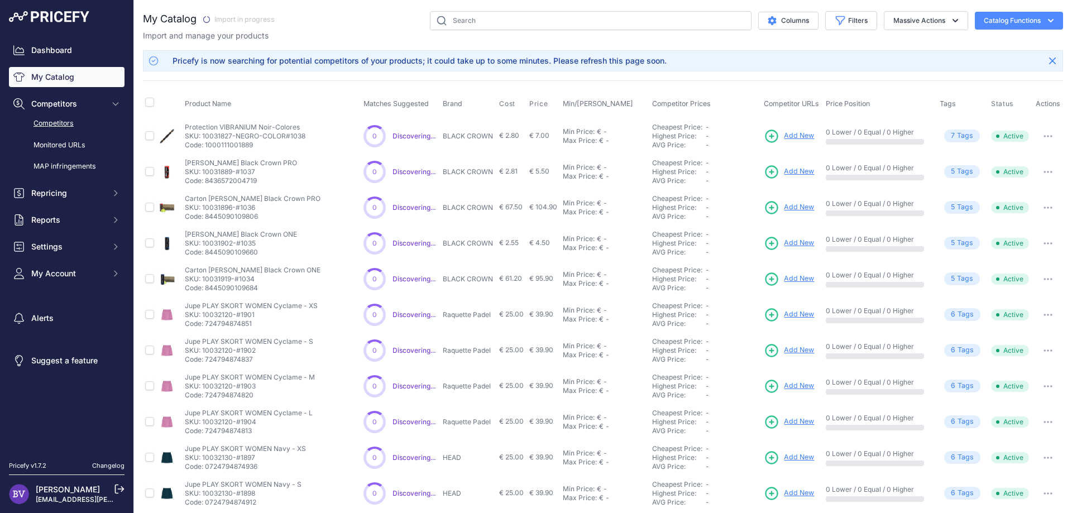
click at [64, 124] on link "Competitors" at bounding box center [67, 124] width 116 height 20
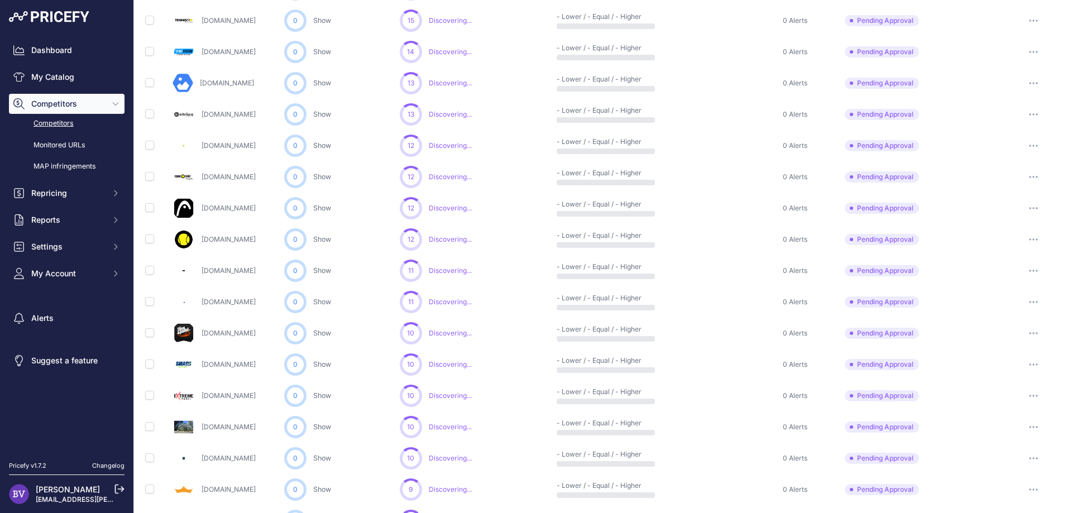
scroll to position [458, 0]
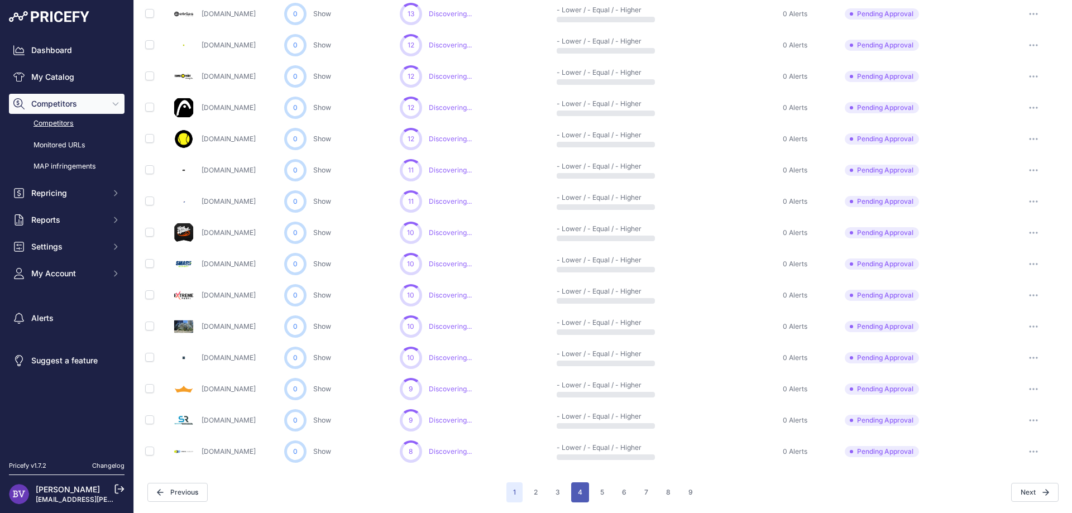
click at [581, 493] on button "4" at bounding box center [580, 493] width 18 height 20
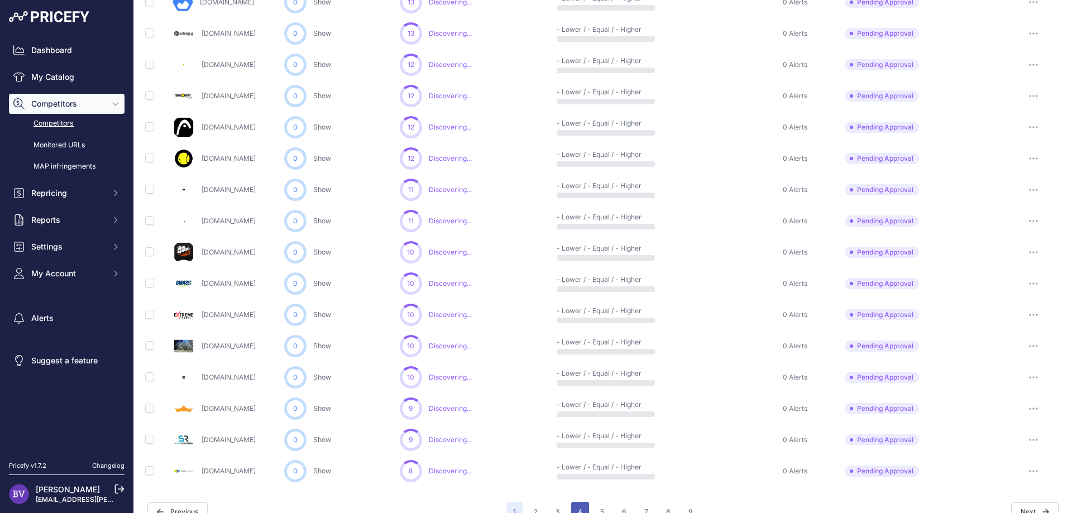
scroll to position [477, 0]
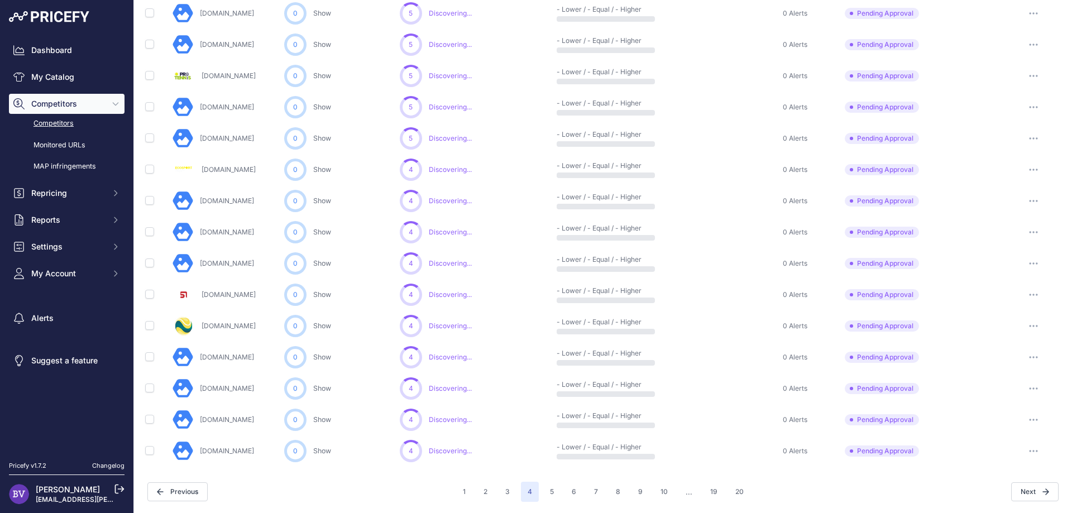
scroll to position [457, 0]
click at [614, 494] on button "8" at bounding box center [618, 493] width 18 height 20
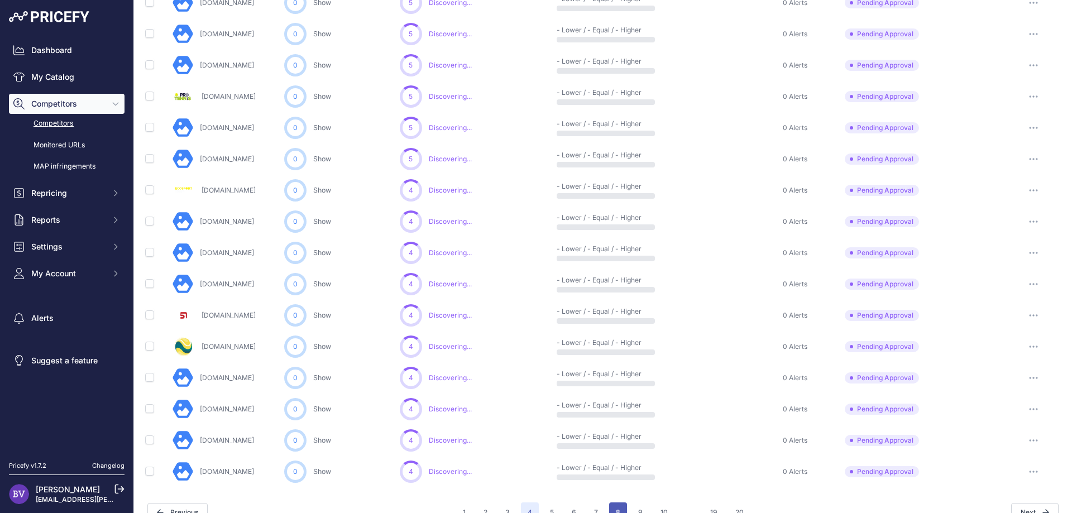
scroll to position [477, 0]
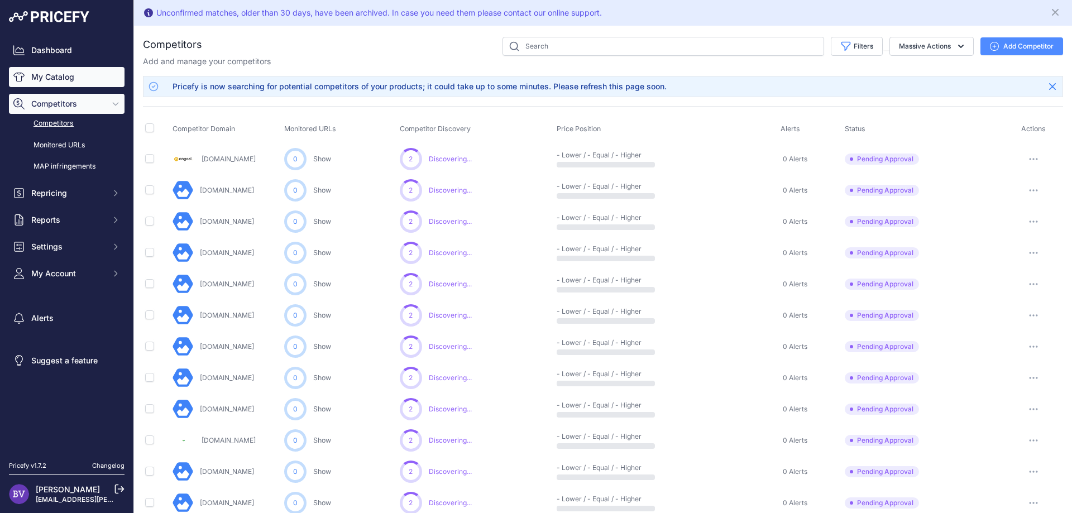
click at [71, 75] on link "My Catalog" at bounding box center [67, 77] width 116 height 20
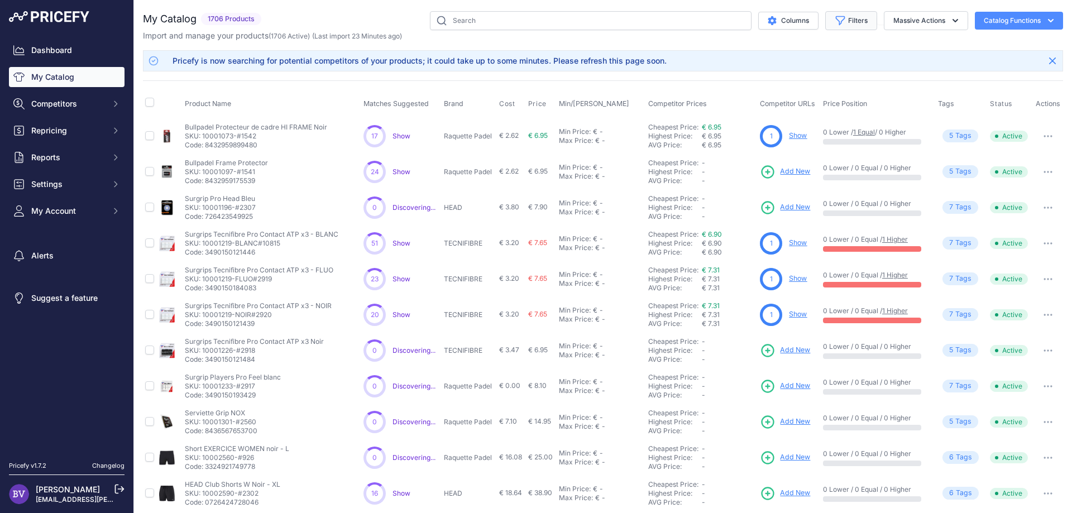
click at [861, 23] on button "Filters" at bounding box center [852, 20] width 52 height 19
click at [799, 18] on button "Columns" at bounding box center [789, 21] width 60 height 18
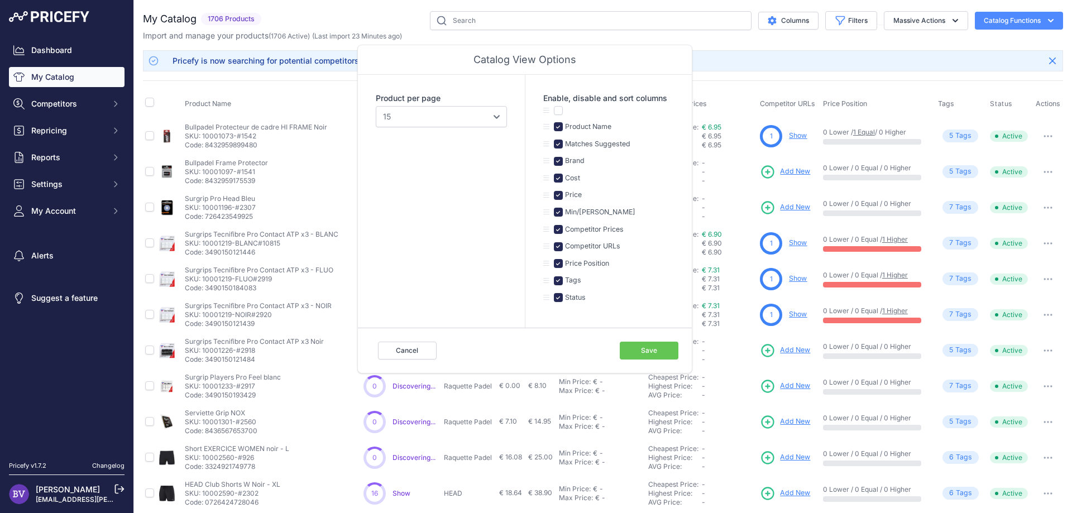
click at [740, 46] on div "My Catalog 1706 Products" at bounding box center [603, 350] width 921 height 679
click at [376, 106] on select "10 15 20 25 50 100" at bounding box center [441, 116] width 131 height 21
select select "20"
click option "20" at bounding box center [0, 0] width 0 height 0
click at [651, 339] on div "Cancel Save" at bounding box center [525, 350] width 334 height 45
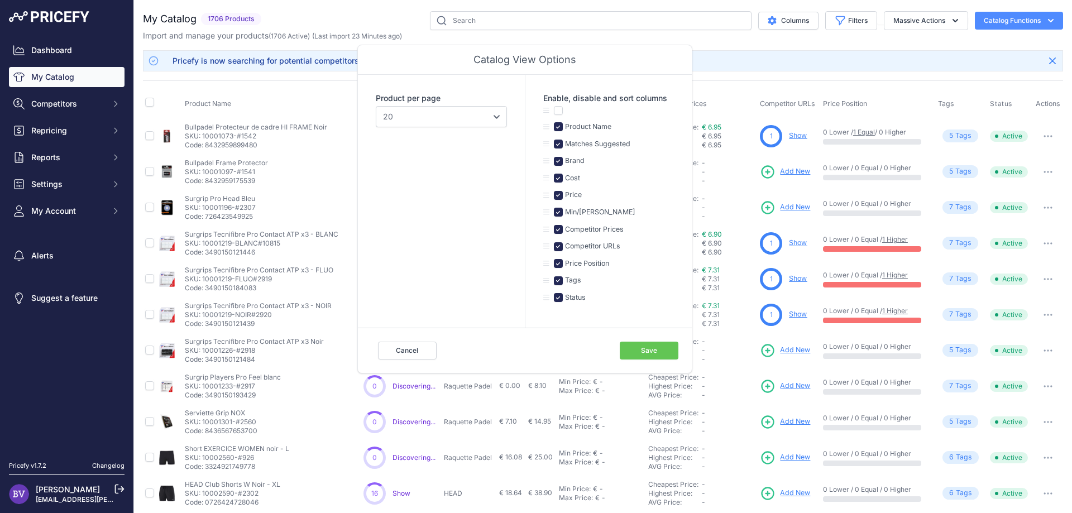
click at [654, 347] on button "Save" at bounding box center [649, 351] width 59 height 18
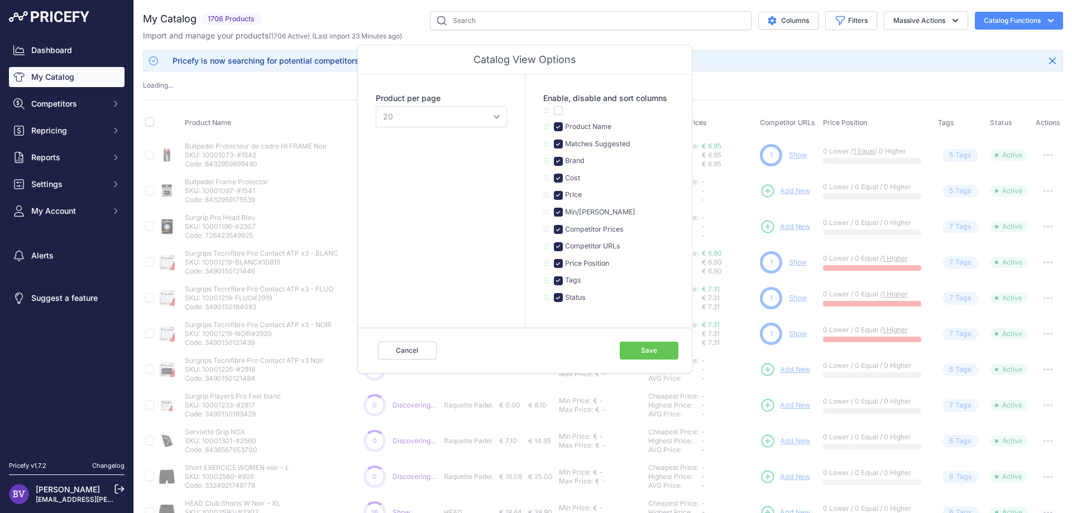
click at [756, 40] on div "Import and manage your products ( 1706 Active ) (Last import 23 Minutes ago)" at bounding box center [603, 35] width 921 height 11
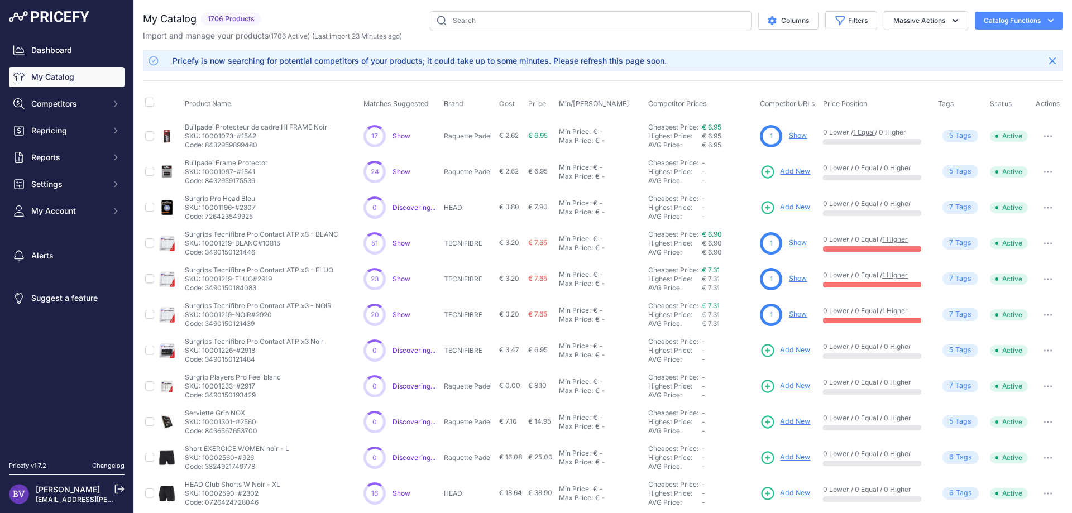
click at [599, 61] on div "Pricefy is now searching for potential competitors of your products; it could t…" at bounding box center [420, 60] width 494 height 11
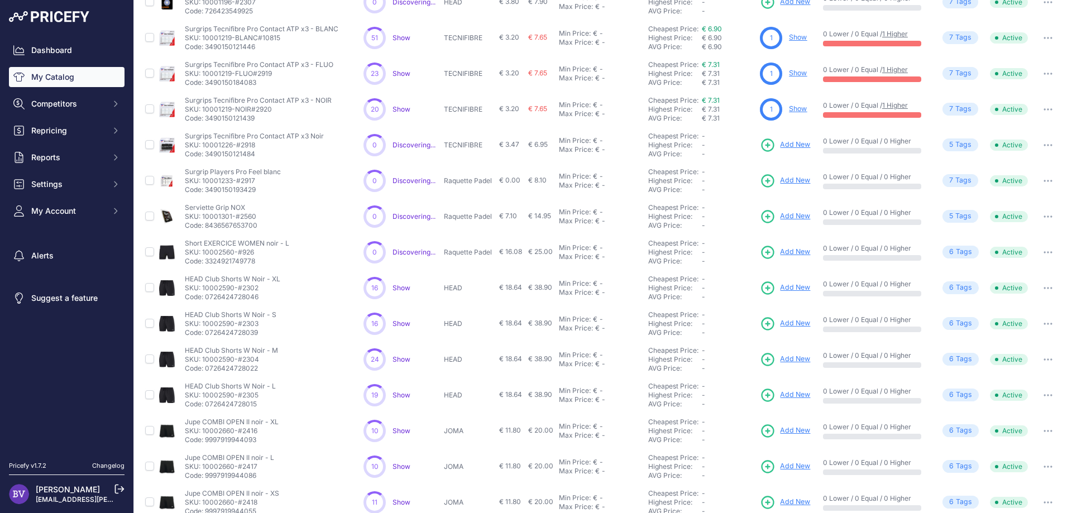
scroll to position [366, 0]
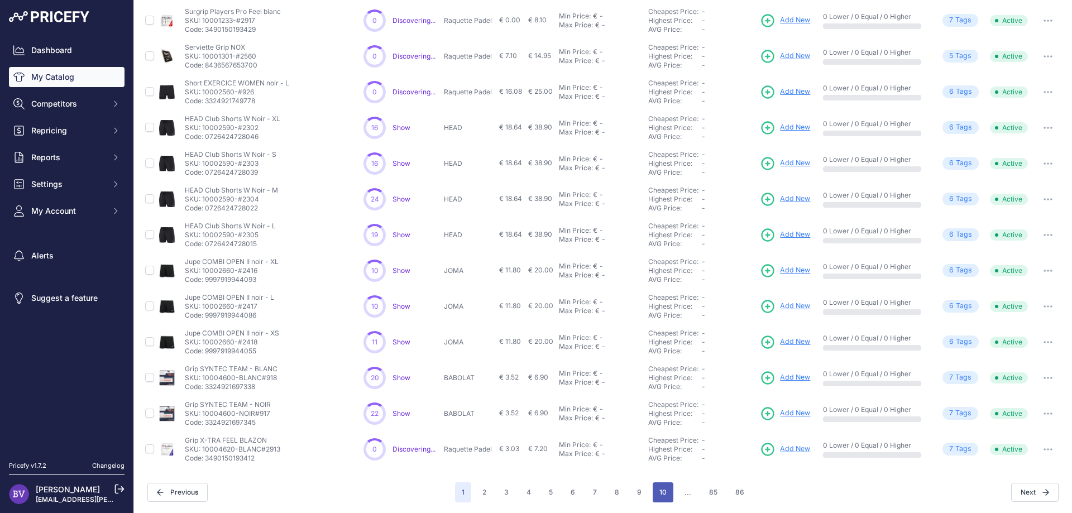
click at [662, 490] on button "10" at bounding box center [663, 493] width 21 height 20
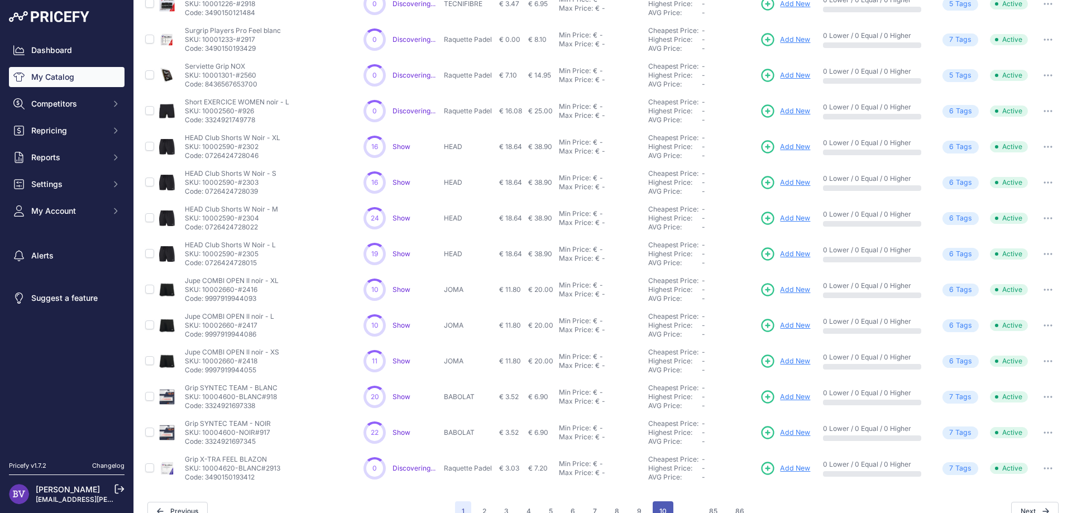
scroll to position [385, 0]
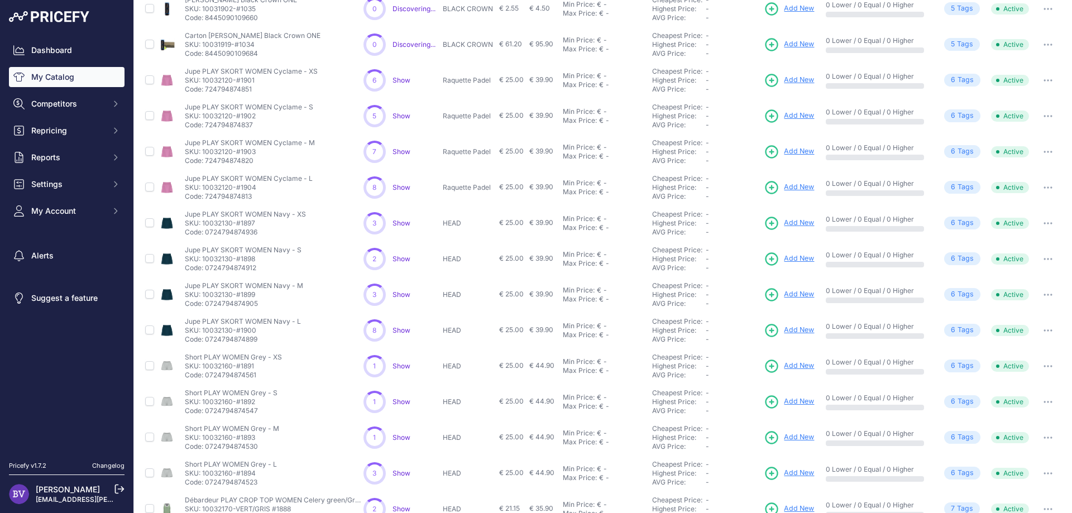
scroll to position [366, 0]
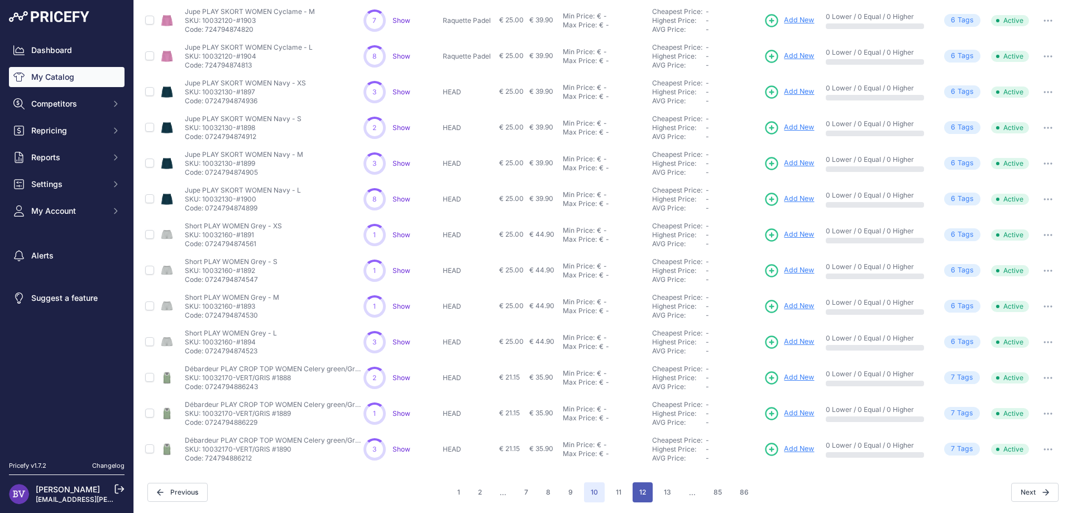
click at [641, 492] on button "12" at bounding box center [643, 493] width 20 height 20
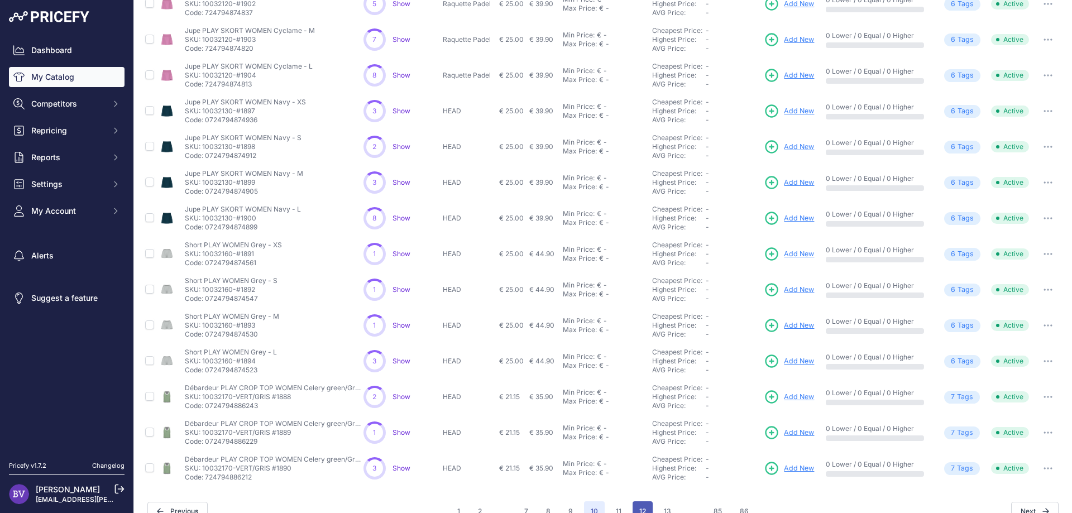
scroll to position [385, 0]
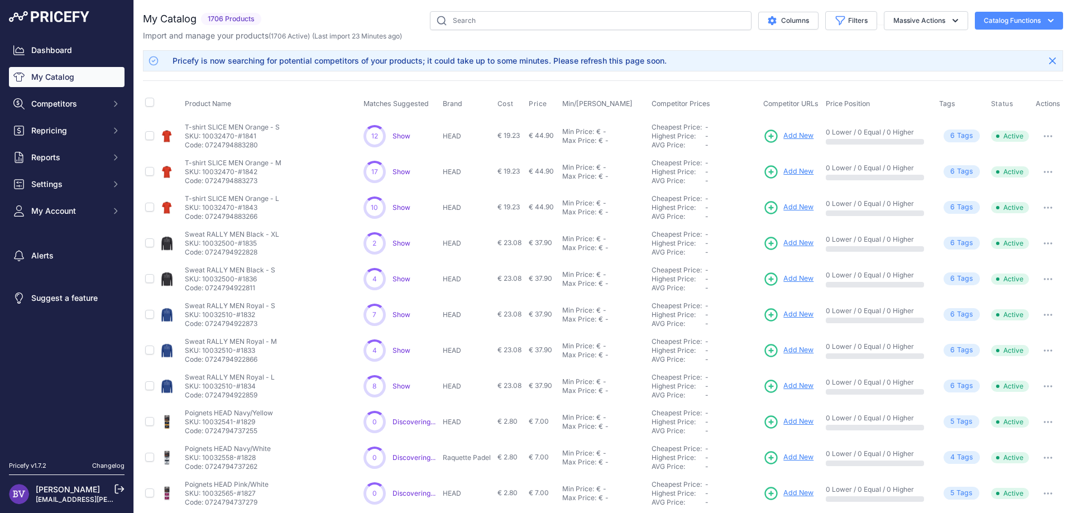
drag, startPoint x: 482, startPoint y: 31, endPoint x: 475, endPoint y: 30, distance: 6.2
click at [480, 31] on div "Import and manage your products ( 1706 Active ) (Last import 23 Minutes ago)" at bounding box center [603, 35] width 921 height 11
click at [493, 20] on input "text" at bounding box center [591, 20] width 322 height 19
drag, startPoint x: 1057, startPoint y: 63, endPoint x: 1048, endPoint y: 62, distance: 9.5
click at [1057, 62] on button "Close" at bounding box center [1053, 61] width 18 height 18
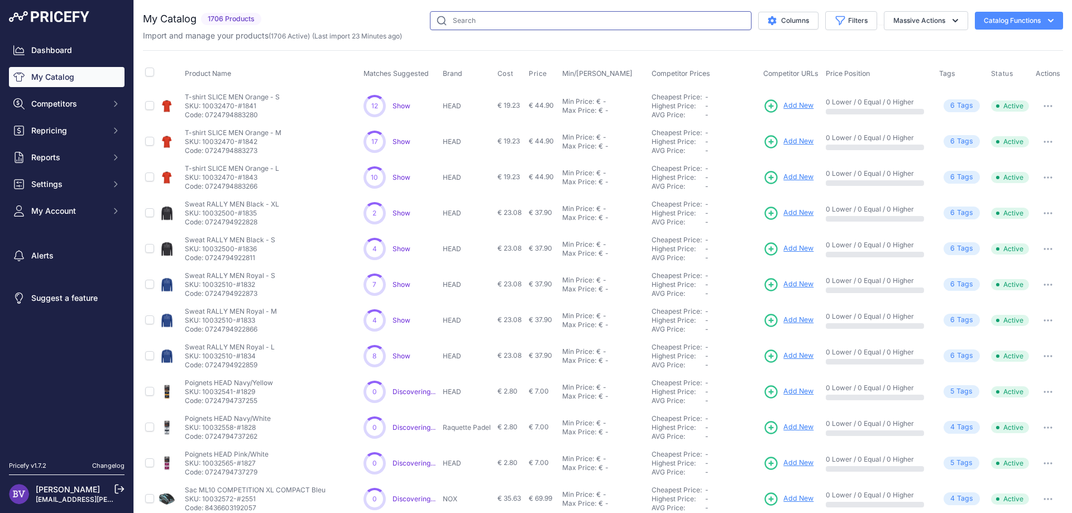
click at [568, 17] on input "text" at bounding box center [591, 20] width 322 height 19
type input "HACK 04"
